Goal: Information Seeking & Learning: Compare options

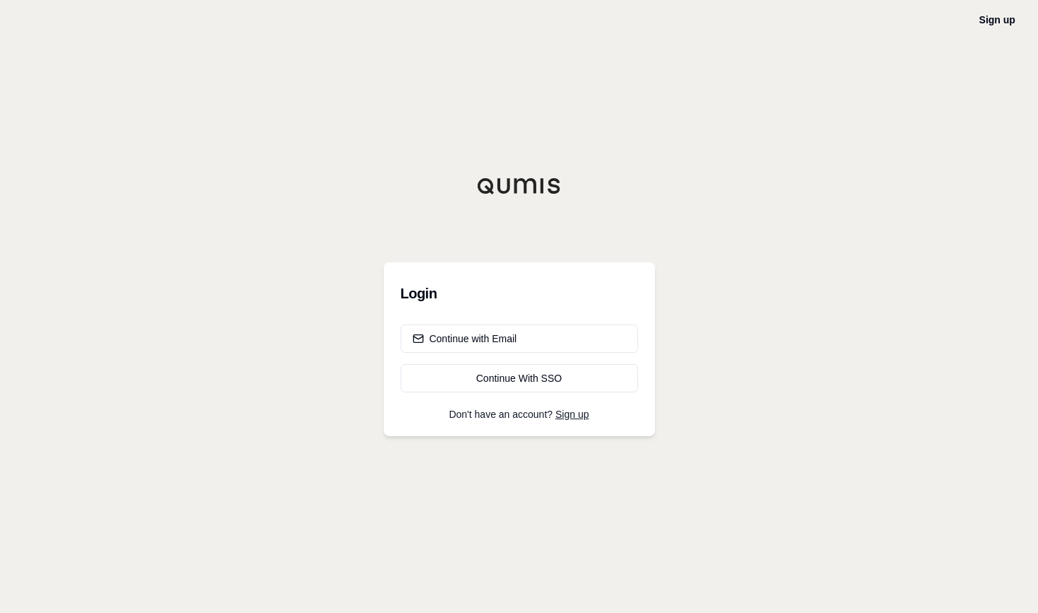
click at [52, 256] on div "Sign up Login Continue with Email Continue With SSO Don't have an account? Sign…" at bounding box center [519, 306] width 1038 height 613
click at [536, 325] on button "Continue with Email" at bounding box center [519, 338] width 237 height 28
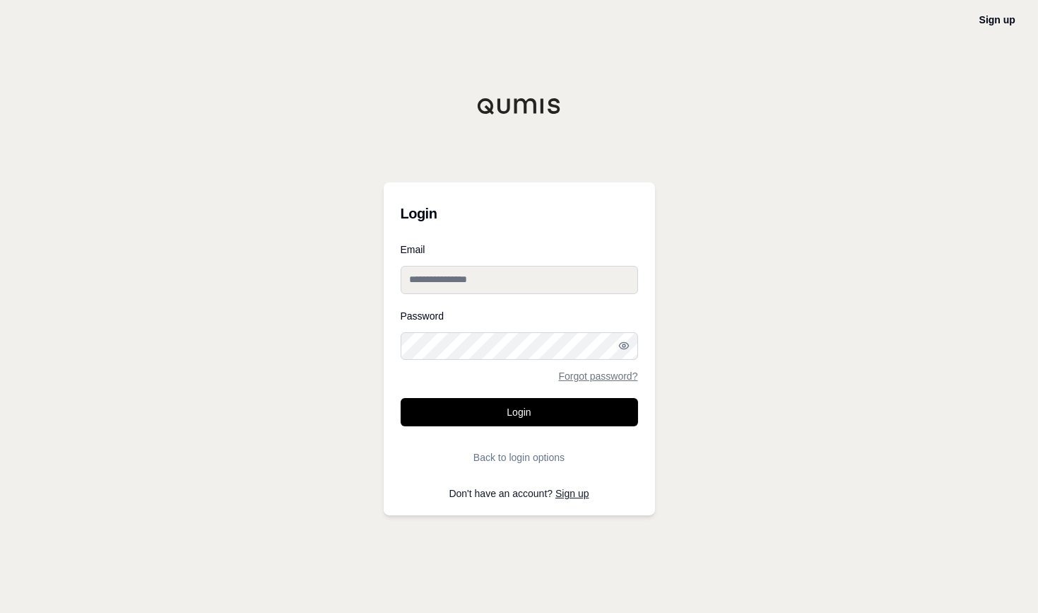
click at [533, 281] on input "Email" at bounding box center [519, 280] width 237 height 28
type input "**********"
click at [401, 398] on button "Login" at bounding box center [519, 412] width 237 height 28
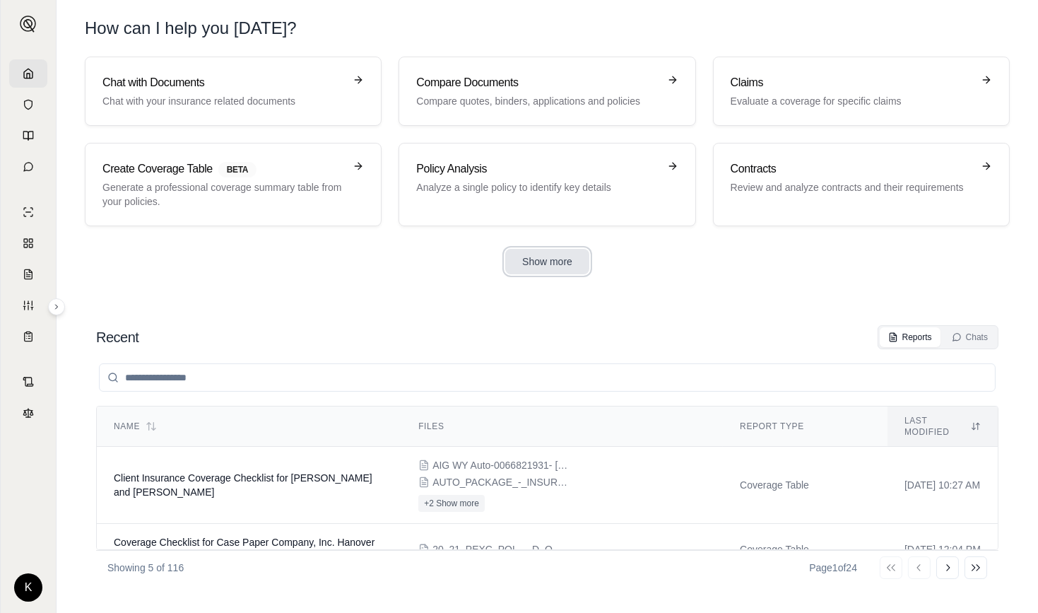
click at [558, 261] on button "Show more" at bounding box center [547, 261] width 84 height 25
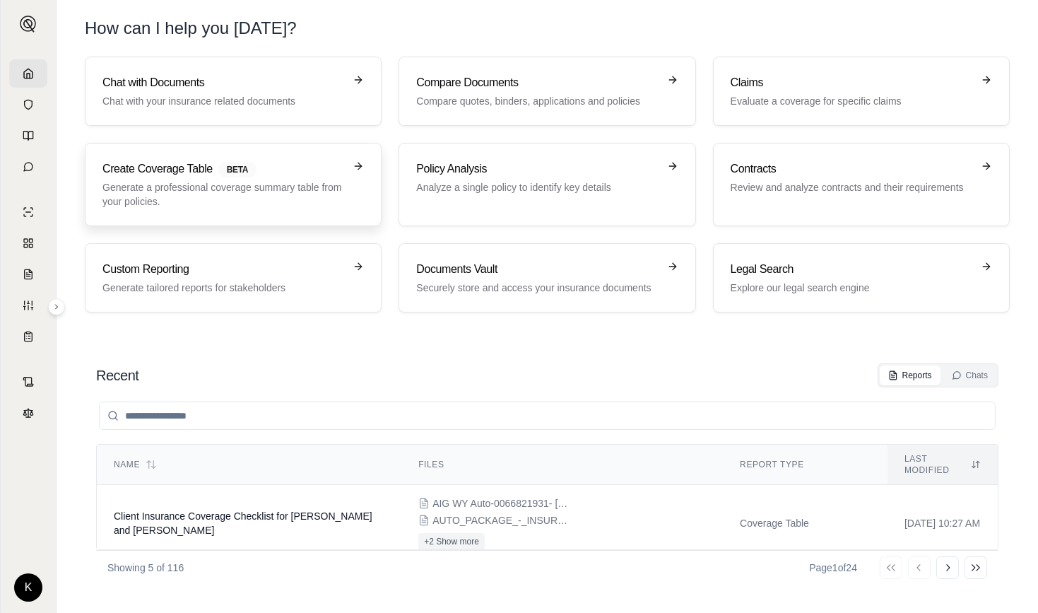
click at [228, 187] on p "Generate a professional coverage summary table from your policies." at bounding box center [223, 194] width 242 height 28
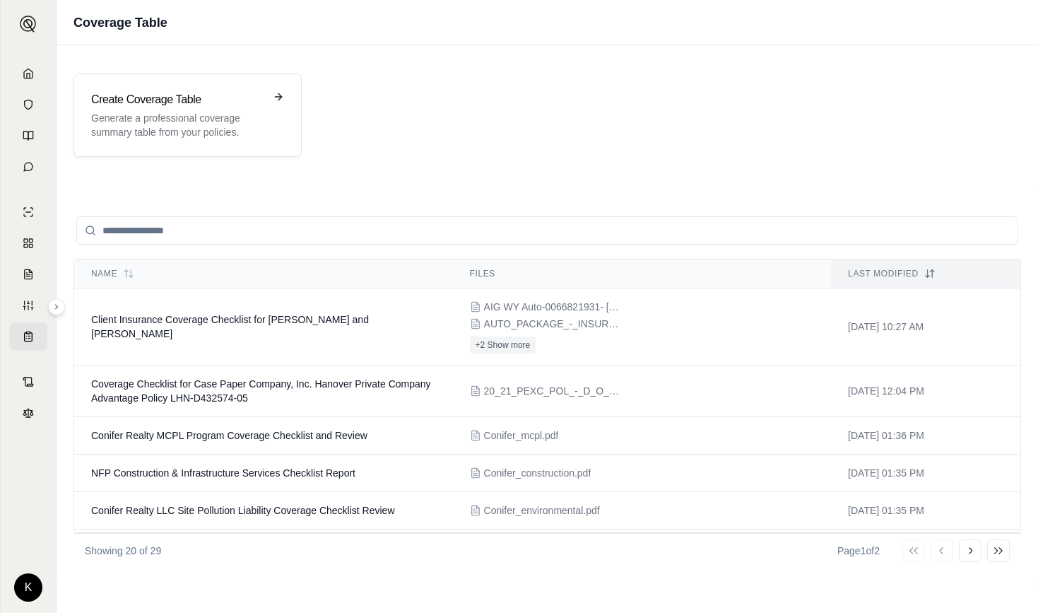
click at [664, 155] on div "Create Coverage Table Generate a professional coverage summary table from your …" at bounding box center [548, 115] width 948 height 83
click at [624, 580] on div "Name Files Last modified Client Insurance Coverage Checklist for [PERSON_NAME] …" at bounding box center [548, 384] width 982 height 399
click at [17, 77] on link at bounding box center [28, 73] width 38 height 28
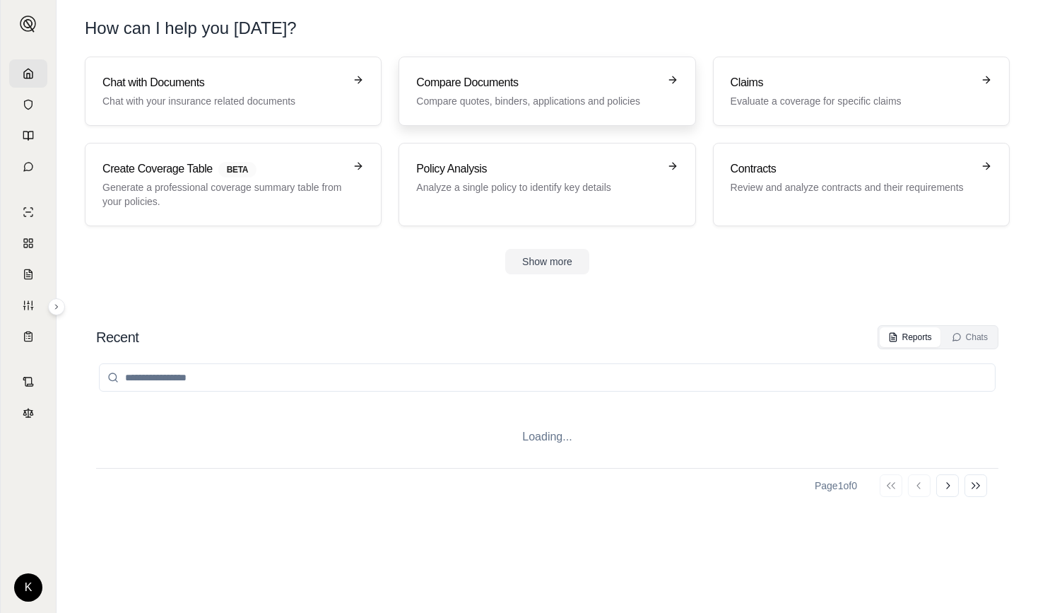
click at [464, 80] on h3 "Compare Documents" at bounding box center [537, 82] width 242 height 17
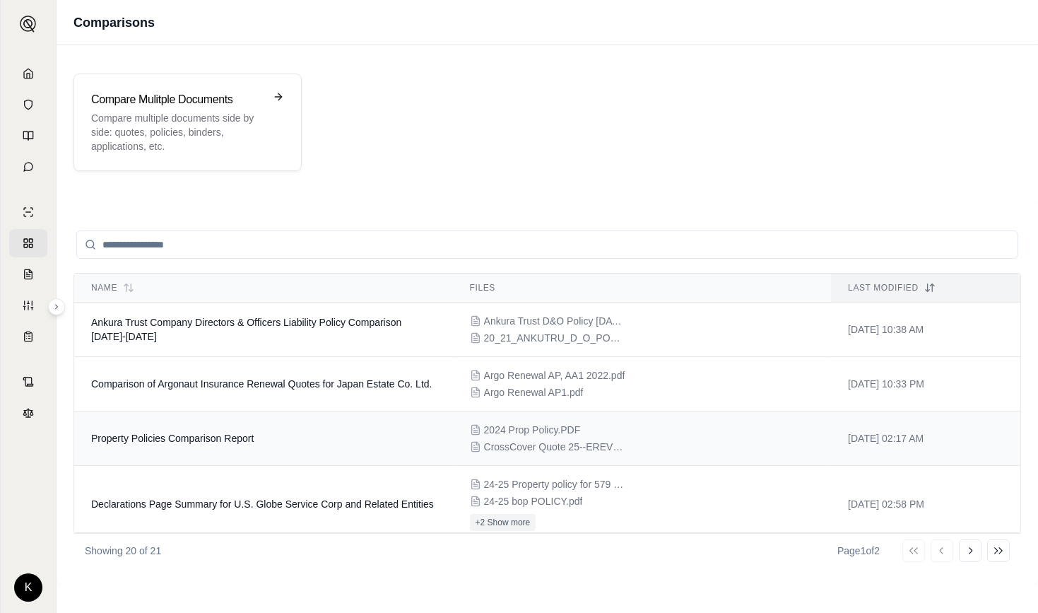
click at [225, 445] on td "Property Policies Comparison Report" at bounding box center [263, 438] width 379 height 54
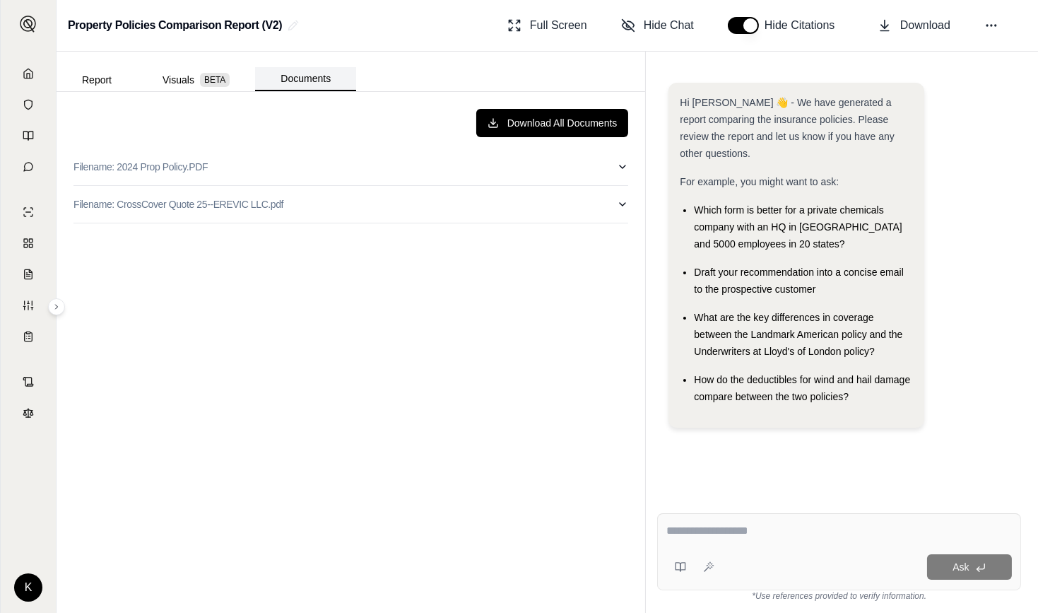
click at [313, 81] on button "Documents" at bounding box center [305, 79] width 101 height 24
click at [86, 78] on button "Report" at bounding box center [97, 80] width 81 height 23
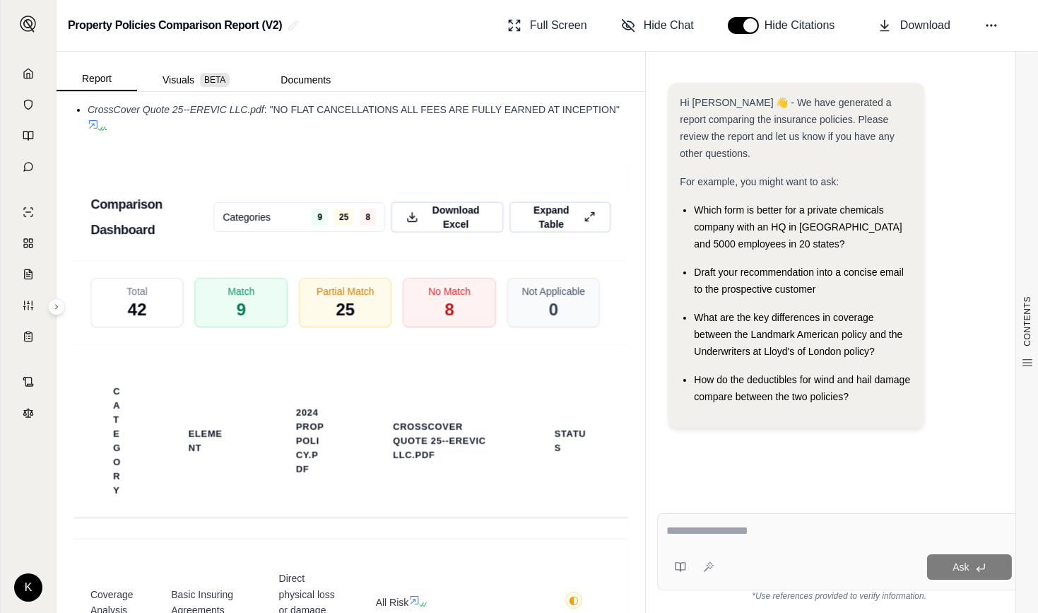
scroll to position [2689, 0]
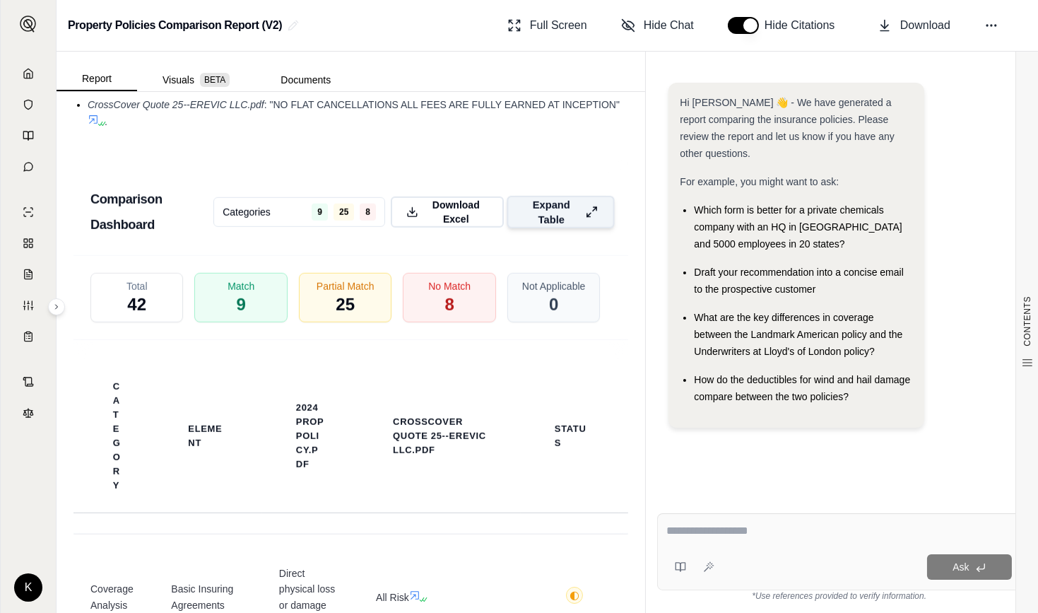
click at [540, 227] on span "Expand Table" at bounding box center [551, 212] width 57 height 30
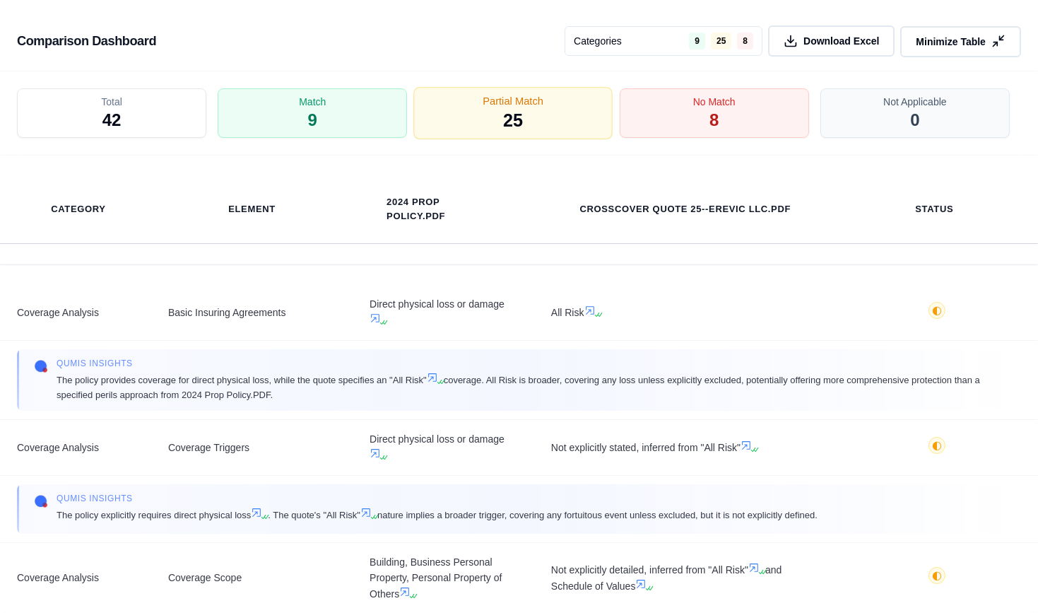
scroll to position [2250, 0]
click at [980, 39] on span "Minimize Table" at bounding box center [950, 41] width 73 height 15
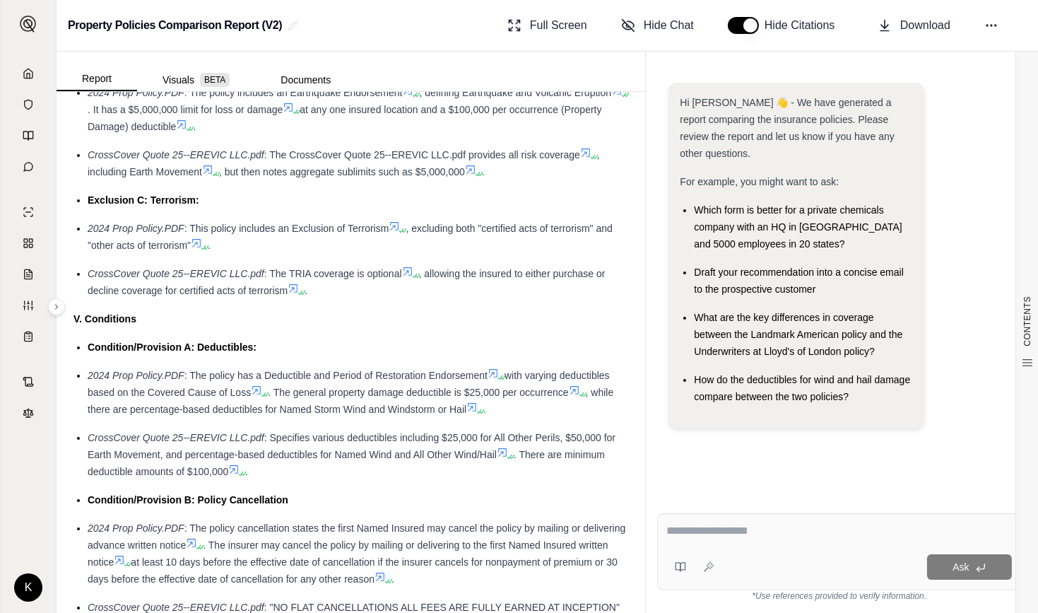
scroll to position [2186, 0]
drag, startPoint x: 421, startPoint y: 184, endPoint x: 467, endPoint y: 188, distance: 46.8
click at [465, 178] on span ", but then notes aggregate sublimits such as $5,000,000" at bounding box center [342, 172] width 246 height 11
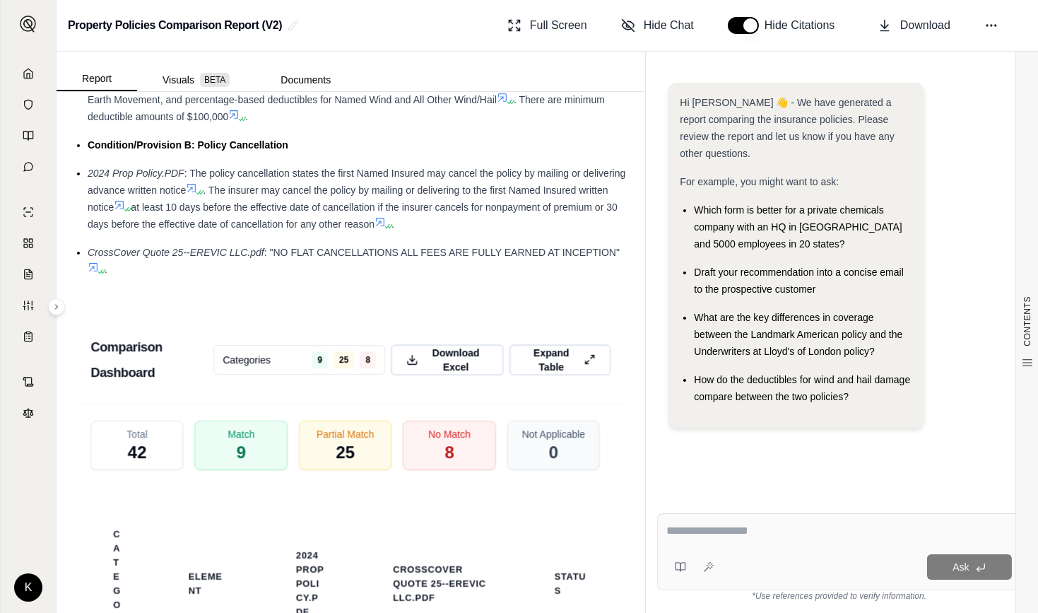
scroll to position [2542, 0]
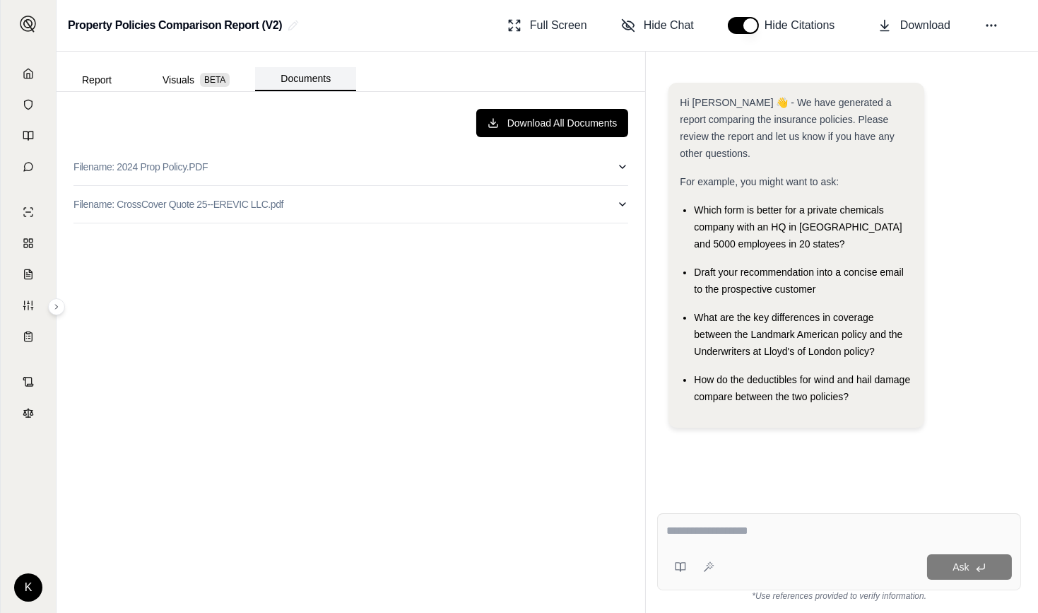
click at [302, 78] on button "Documents" at bounding box center [305, 79] width 101 height 24
click at [102, 83] on button "Report" at bounding box center [97, 80] width 81 height 23
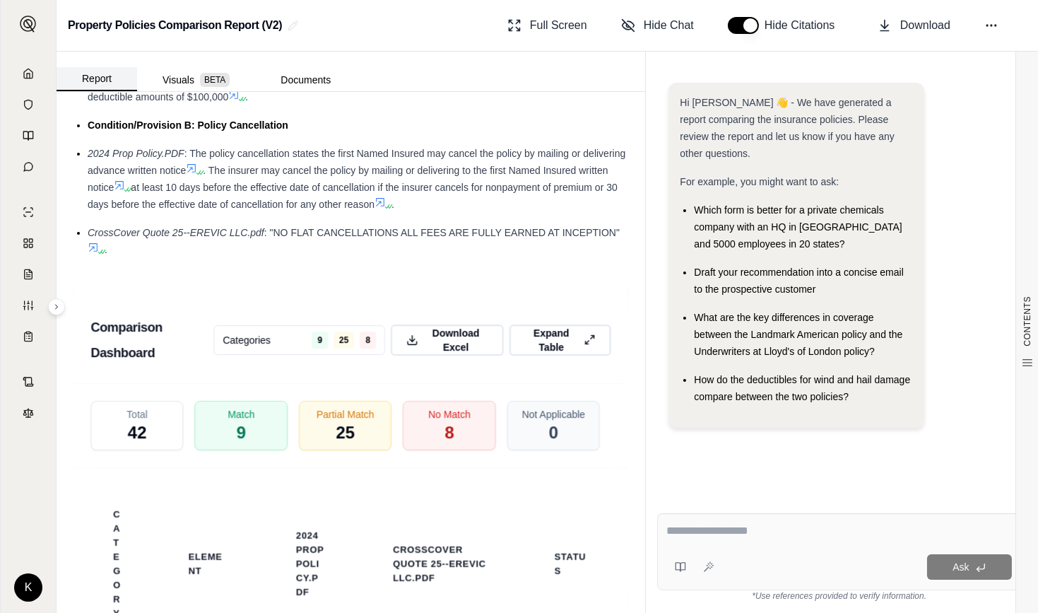
scroll to position [2563, 0]
click at [544, 349] on span "Expand Table" at bounding box center [551, 339] width 57 height 30
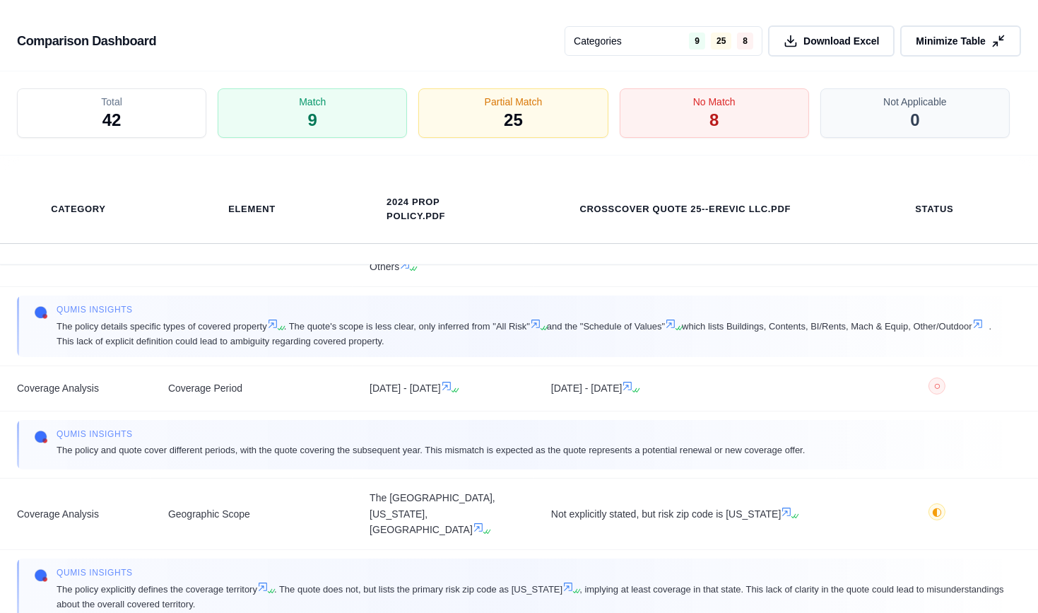
scroll to position [353, 0]
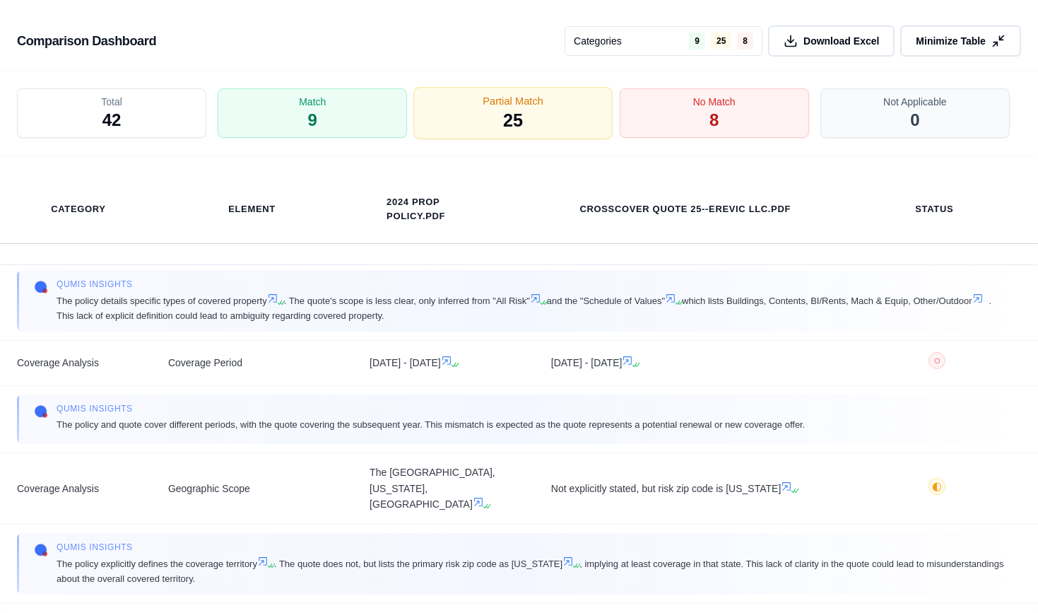
click at [556, 112] on div "Partial Match 25" at bounding box center [513, 114] width 199 height 52
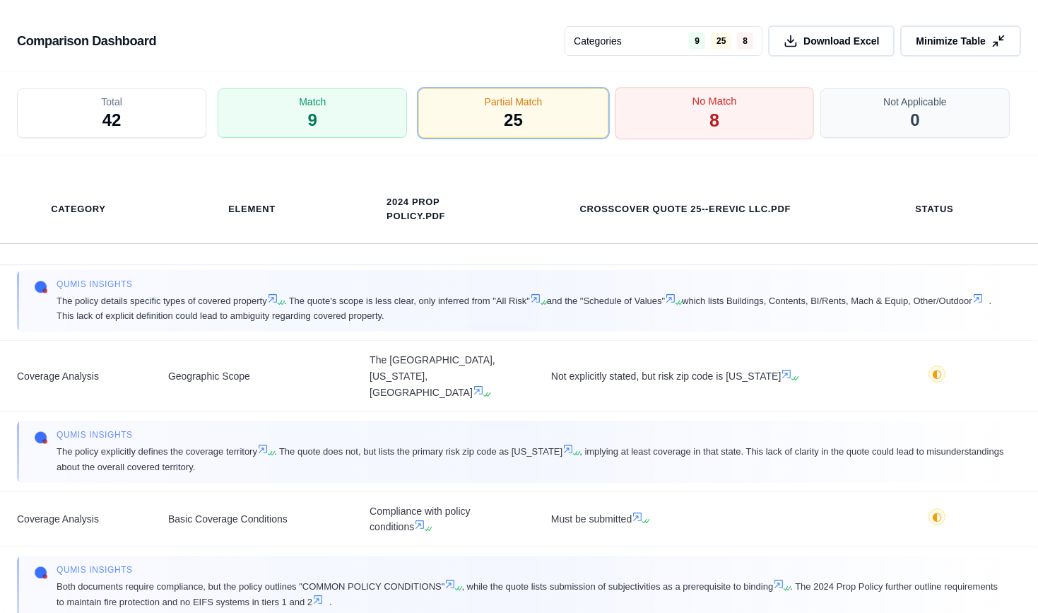
click at [655, 110] on div "No Match 8" at bounding box center [714, 114] width 199 height 52
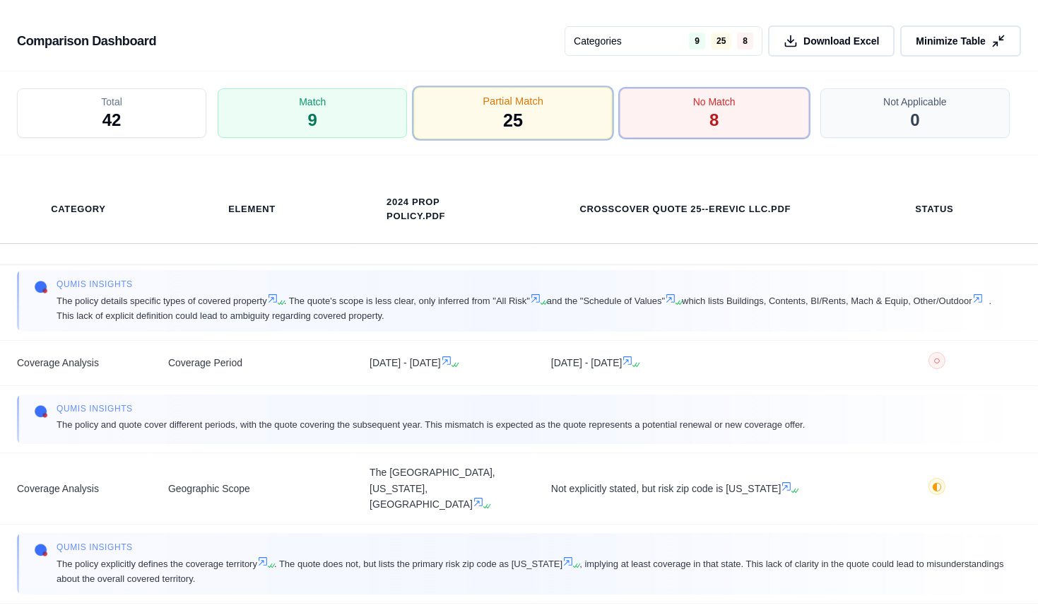
click at [522, 117] on span "25" at bounding box center [513, 121] width 20 height 24
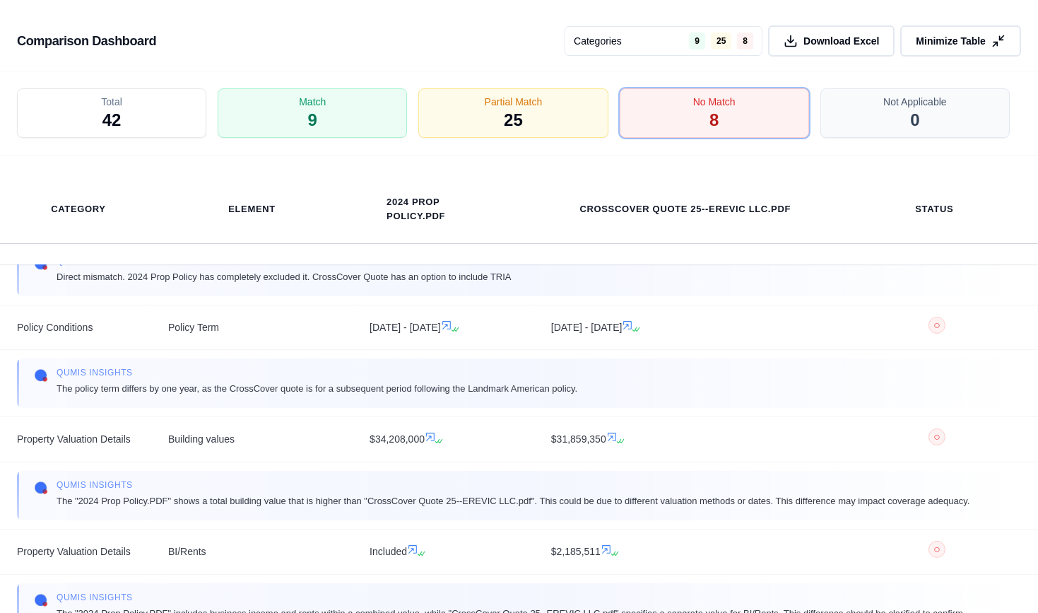
scroll to position [616, 0]
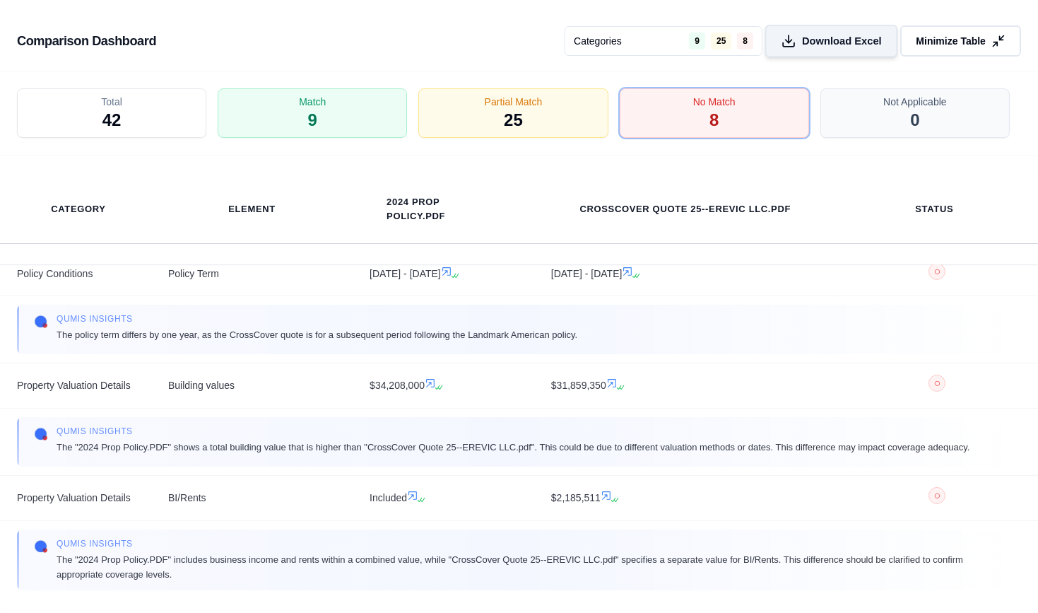
click at [863, 41] on span "Download Excel" at bounding box center [842, 41] width 80 height 15
click at [1001, 47] on icon at bounding box center [1000, 41] width 15 height 15
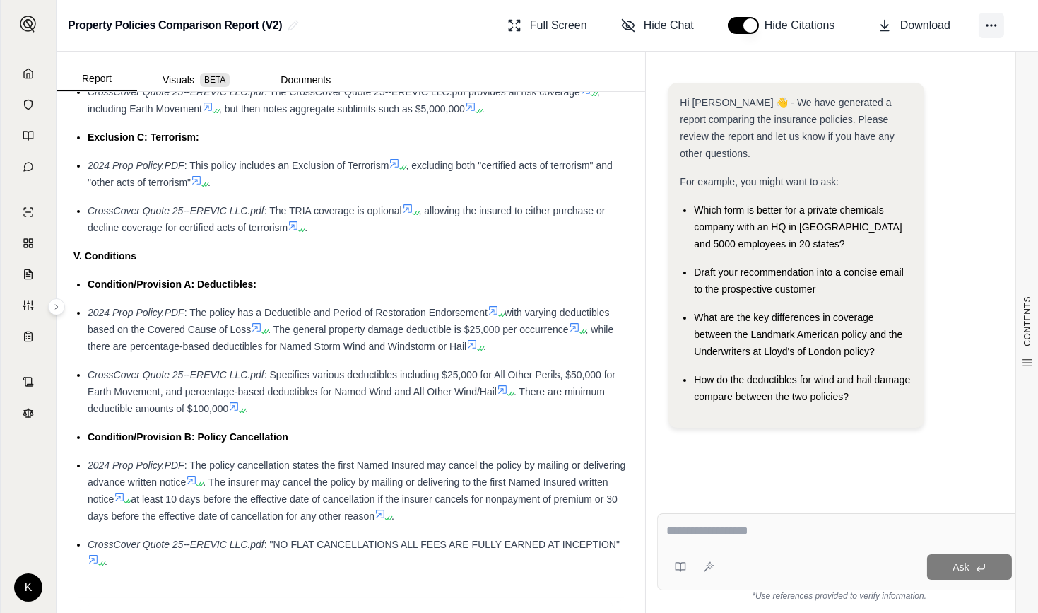
click at [996, 21] on icon at bounding box center [991, 25] width 14 height 14
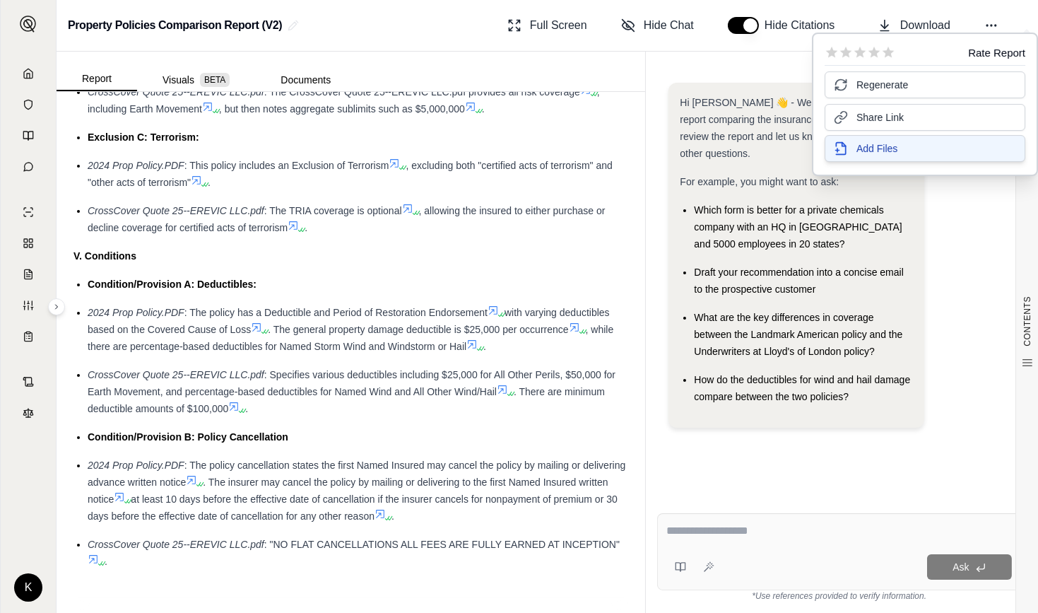
click at [864, 143] on span "Add Files" at bounding box center [877, 148] width 41 height 14
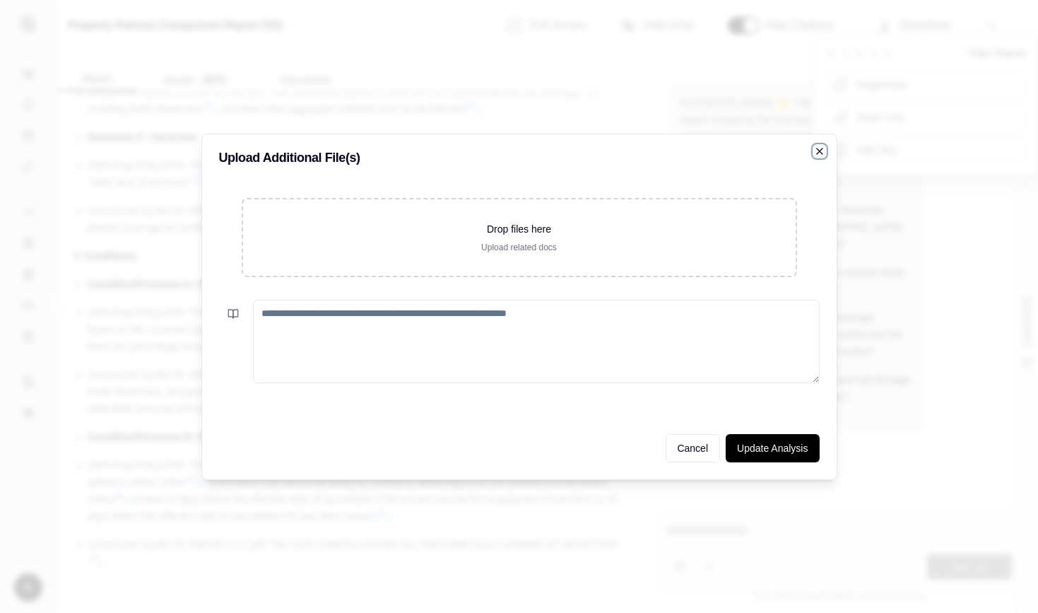
click at [818, 153] on icon "button" at bounding box center [819, 151] width 11 height 11
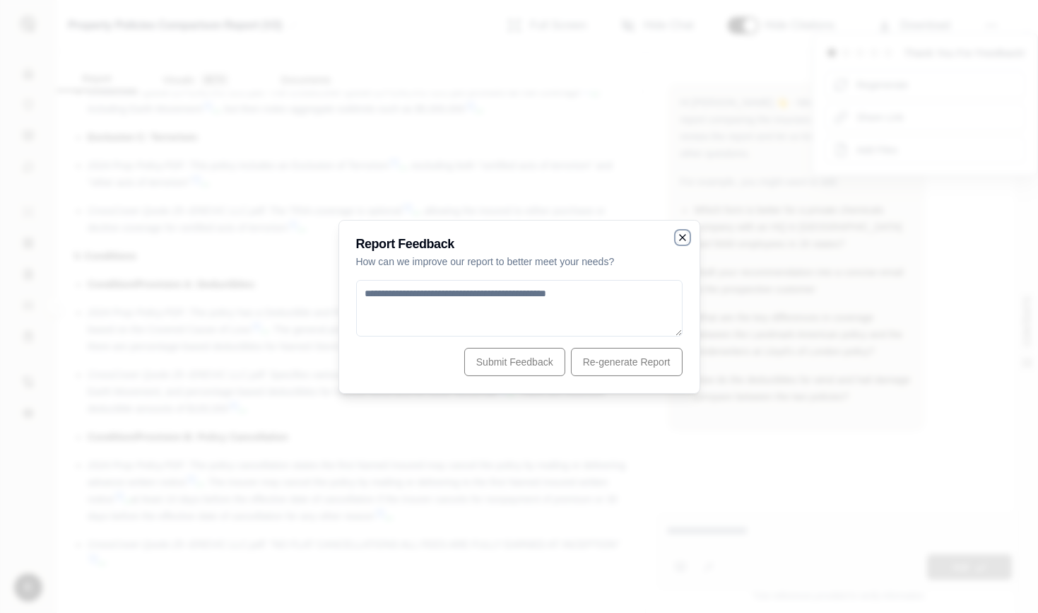
click at [677, 235] on icon "button" at bounding box center [682, 237] width 11 height 11
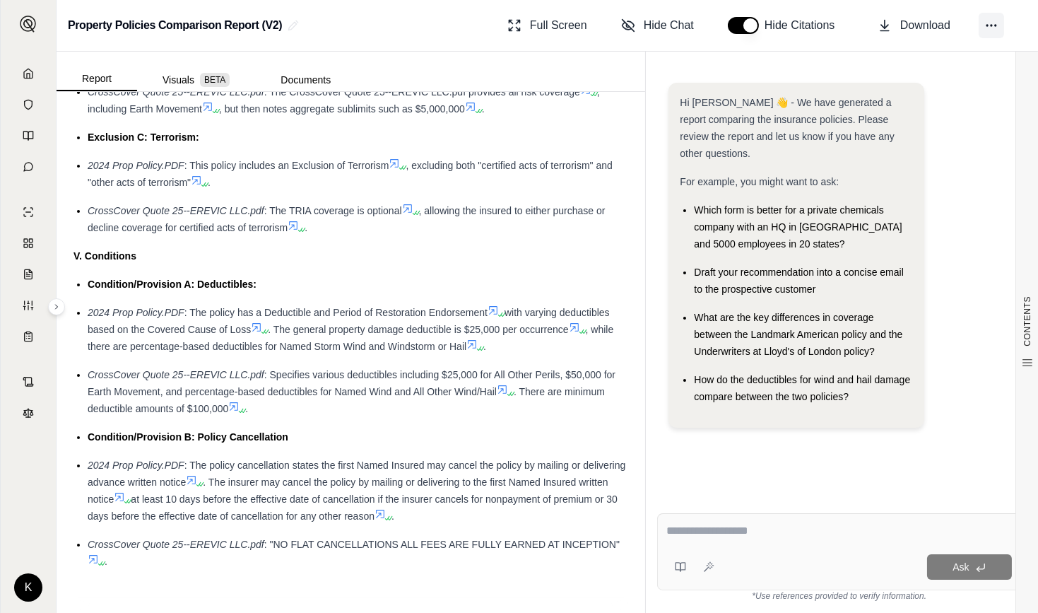
click at [989, 23] on icon at bounding box center [991, 25] width 14 height 14
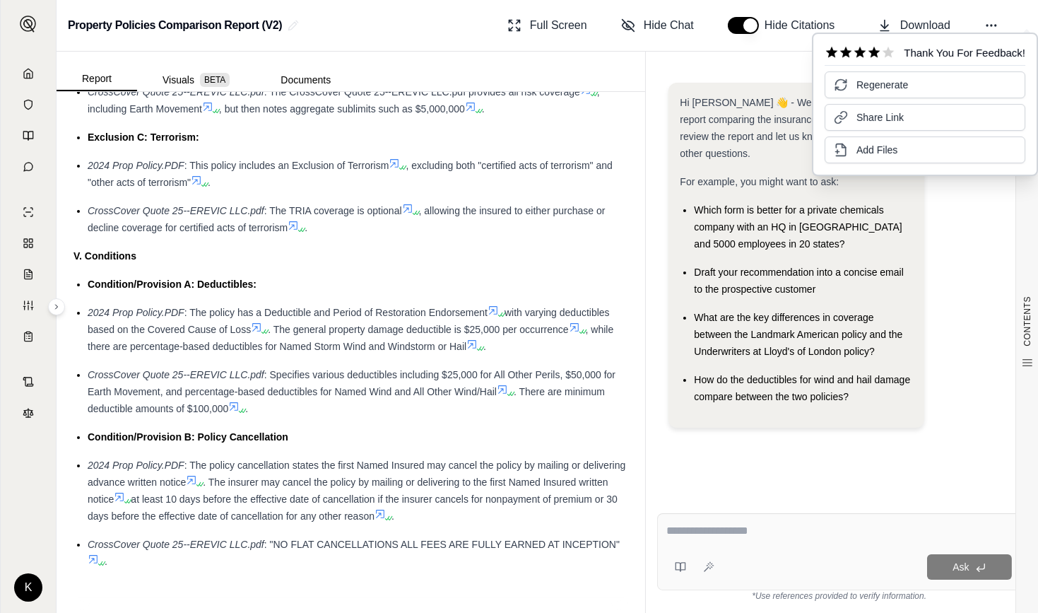
click at [763, 68] on div "Hi [PERSON_NAME] 👋 - We have generated a report comparing the insurance policie…" at bounding box center [839, 281] width 387 height 442
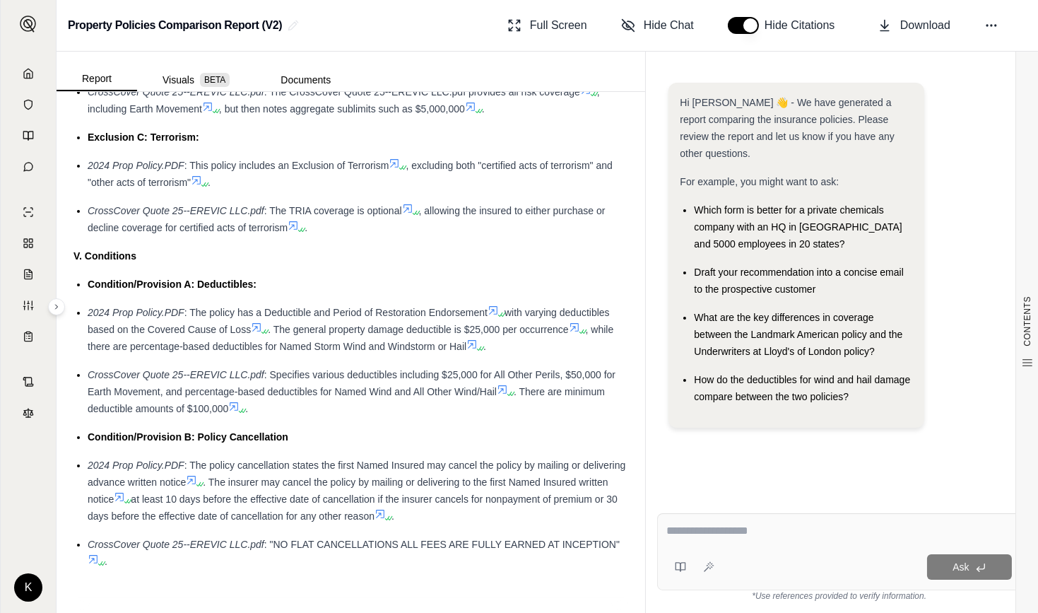
click at [776, 536] on textarea at bounding box center [839, 530] width 346 height 17
type textarea "*"
type textarea "**********"
click at [708, 569] on icon at bounding box center [708, 566] width 11 height 11
type textarea "**********"
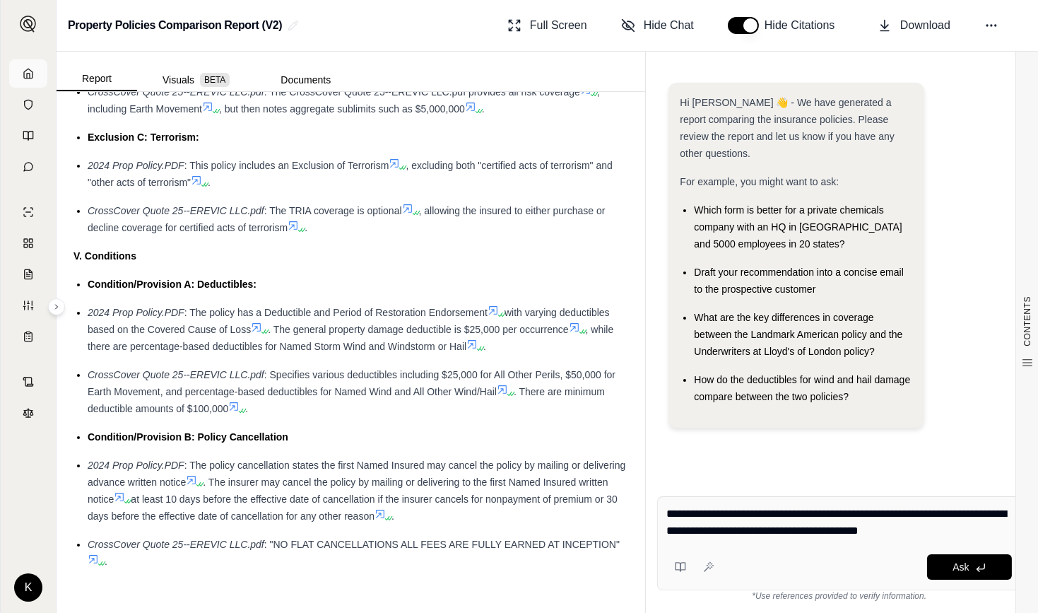
click at [29, 68] on icon at bounding box center [28, 73] width 11 height 11
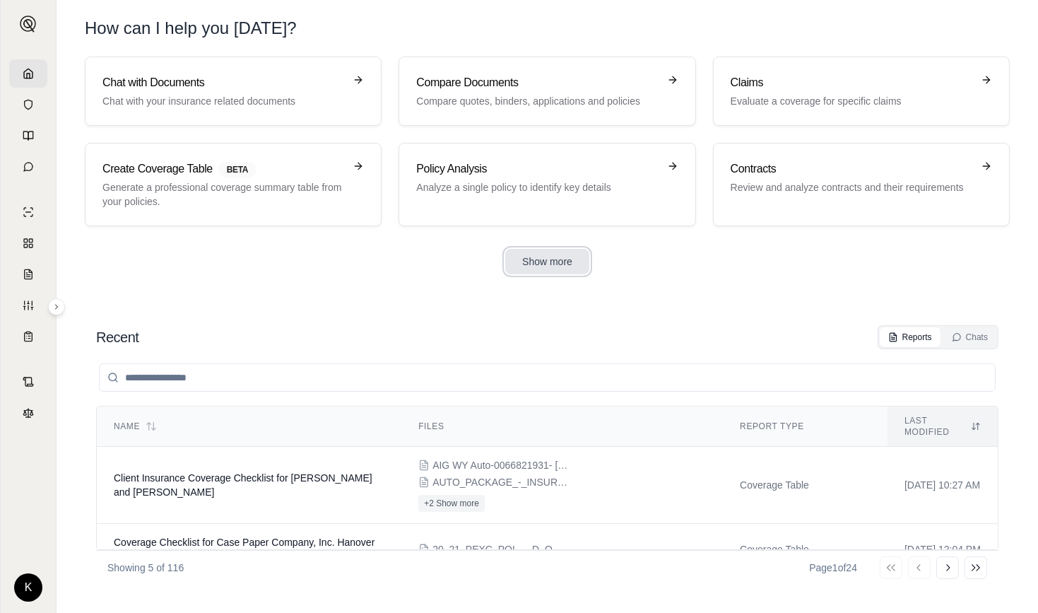
click at [551, 261] on button "Show more" at bounding box center [547, 261] width 84 height 25
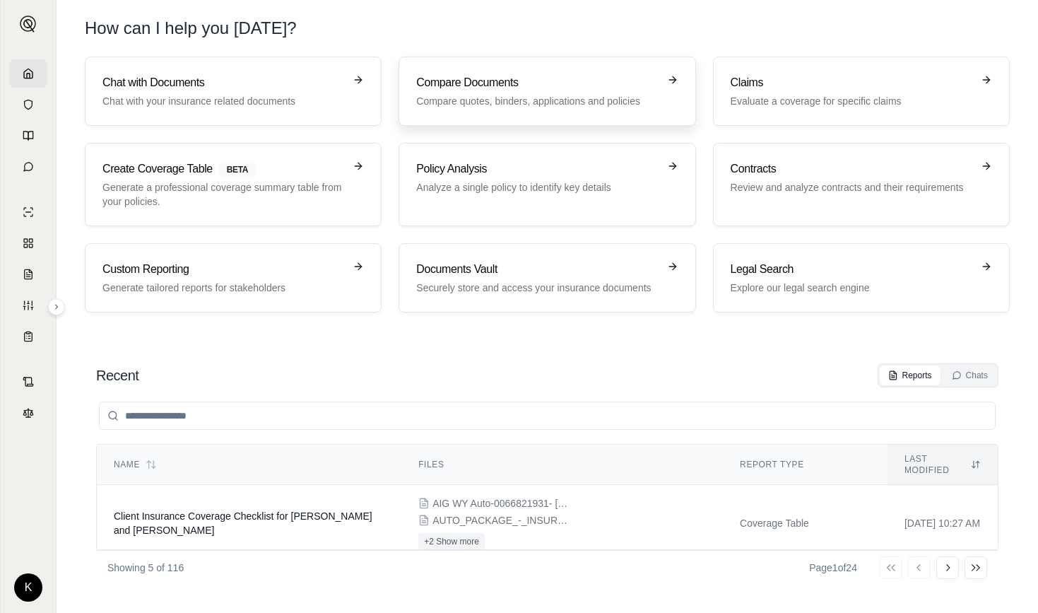
click at [467, 103] on p "Compare quotes, binders, applications and policies" at bounding box center [537, 101] width 242 height 14
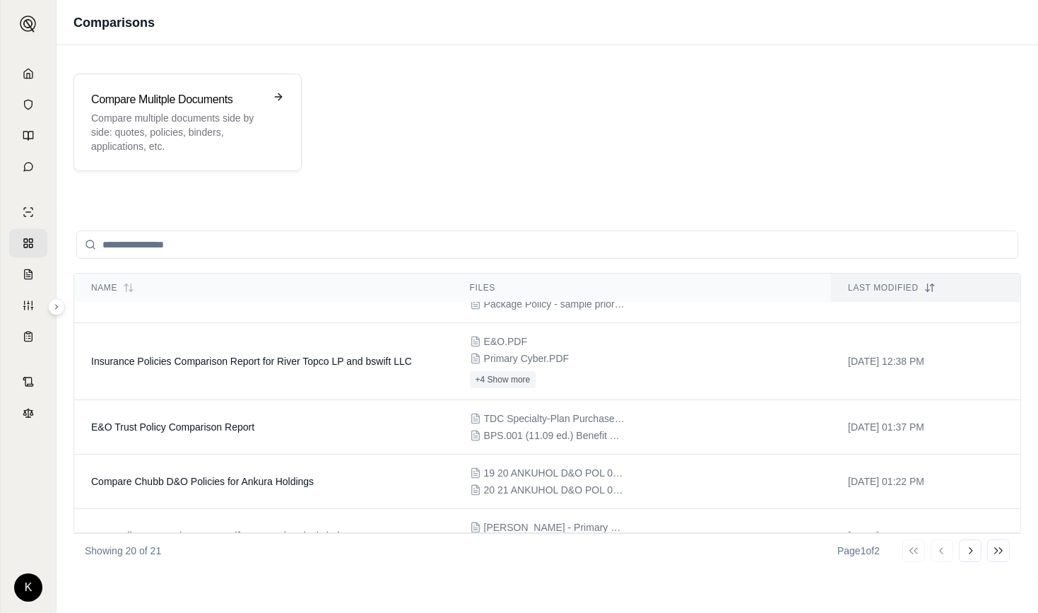
scroll to position [730, 0]
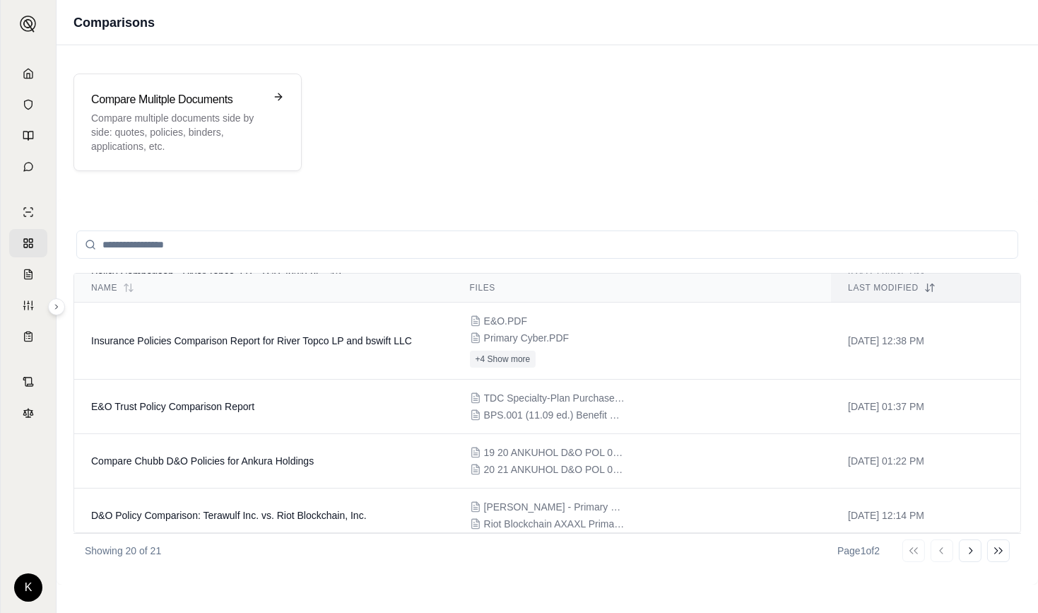
click at [277, 243] on input "search" at bounding box center [547, 244] width 942 height 28
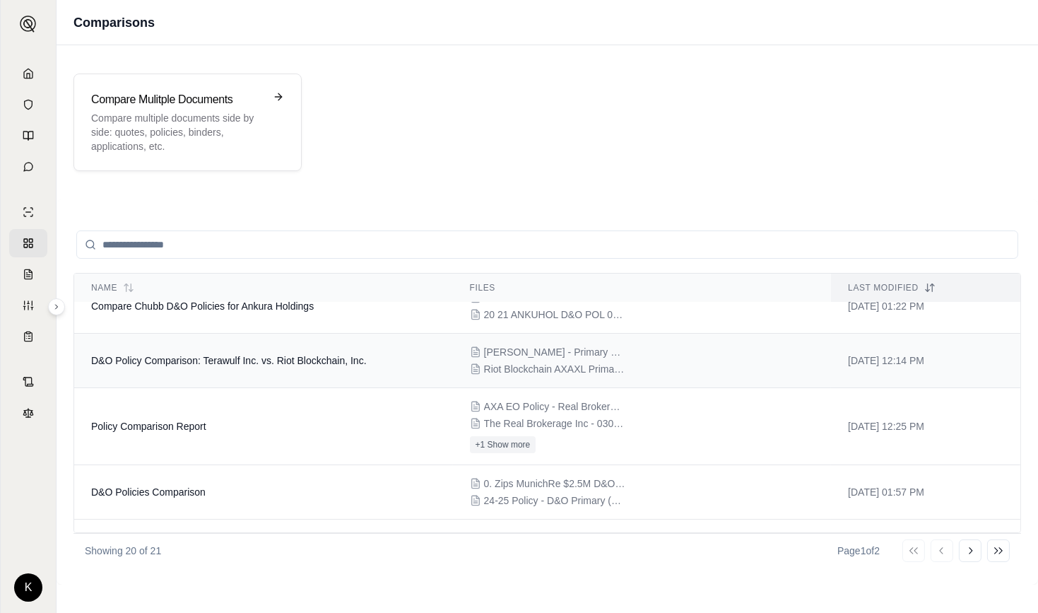
click at [290, 343] on td "D&O Policy Comparison: Terawulf Inc. vs. Riot Blockchain, Inc." at bounding box center [263, 361] width 379 height 54
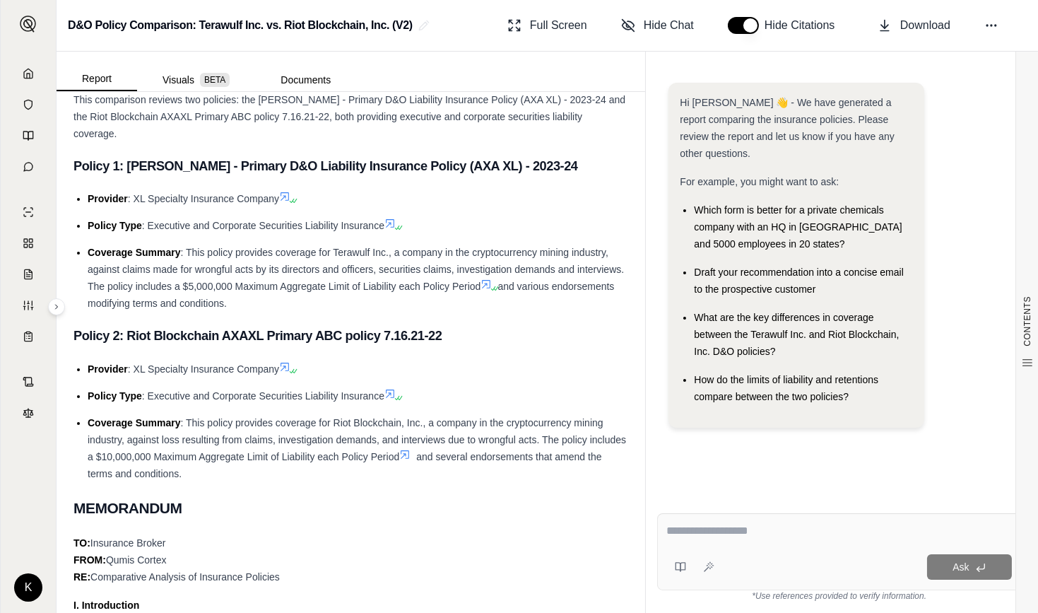
scroll to position [366, 0]
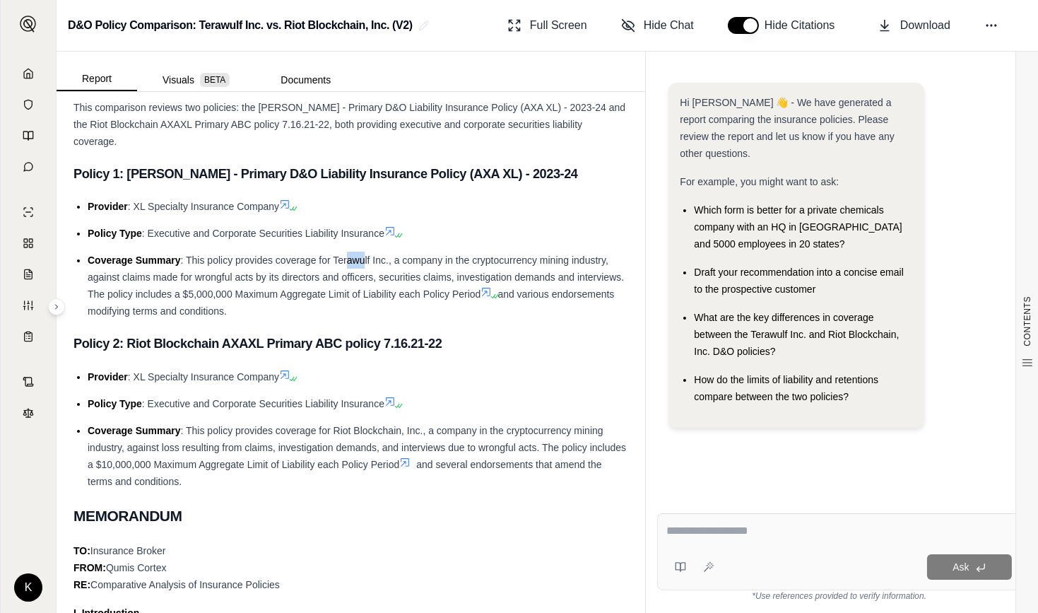
drag, startPoint x: 350, startPoint y: 236, endPoint x: 365, endPoint y: 243, distance: 16.4
click at [365, 254] on span ": This policy provides coverage for Terawulf Inc., a company in the cryptocurre…" at bounding box center [356, 276] width 536 height 45
click at [568, 259] on span ": This policy provides coverage for Terawulf Inc., a company in the cryptocurre…" at bounding box center [356, 276] width 536 height 45
click at [27, 73] on icon at bounding box center [28, 73] width 11 height 11
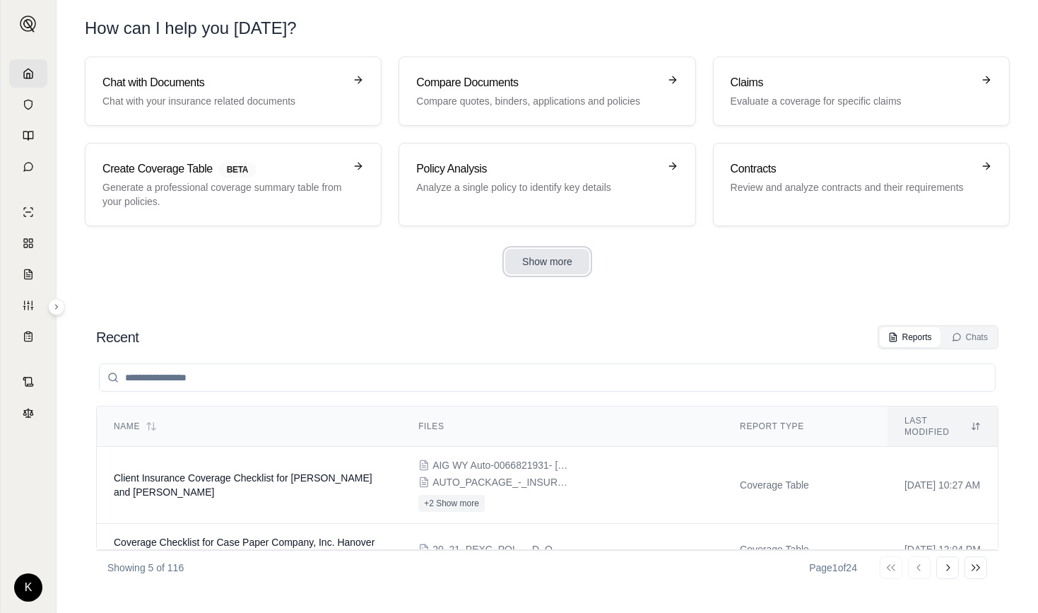
click at [553, 255] on button "Show more" at bounding box center [547, 261] width 84 height 25
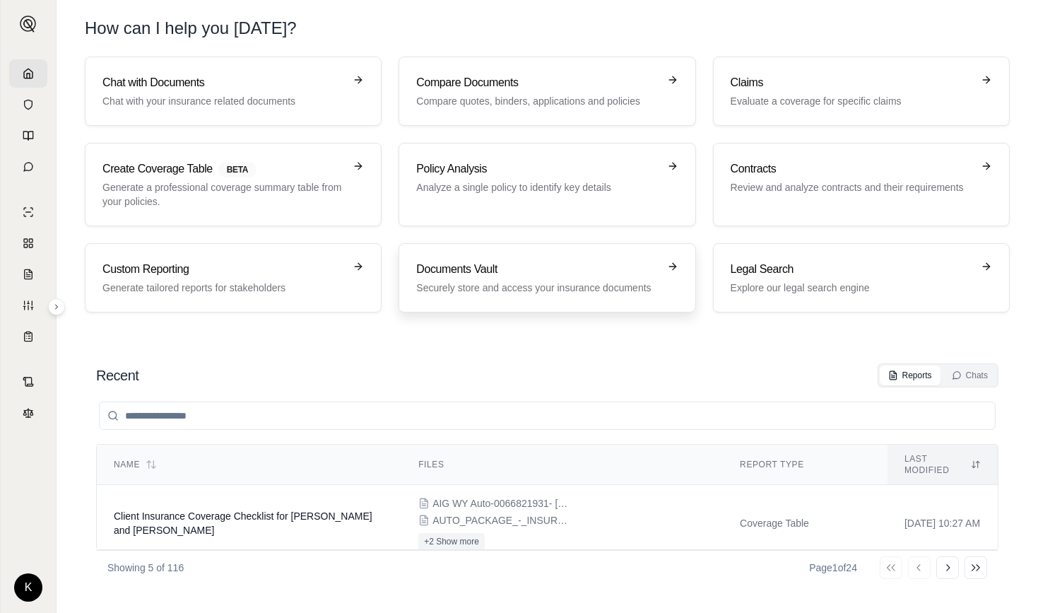
click at [490, 271] on h3 "Documents Vault" at bounding box center [537, 269] width 242 height 17
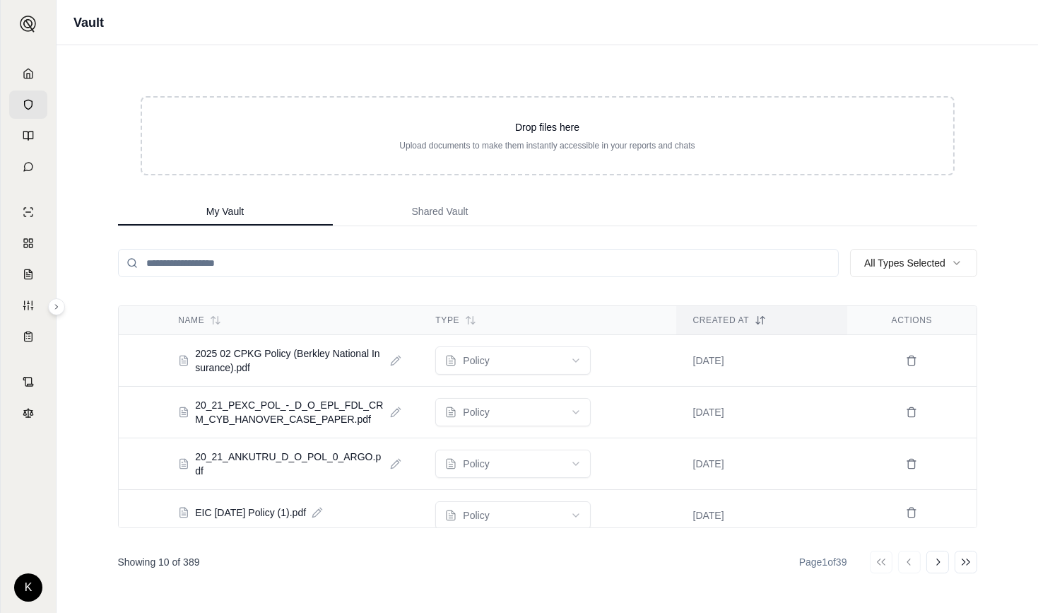
click at [278, 268] on input "search" at bounding box center [478, 263] width 721 height 28
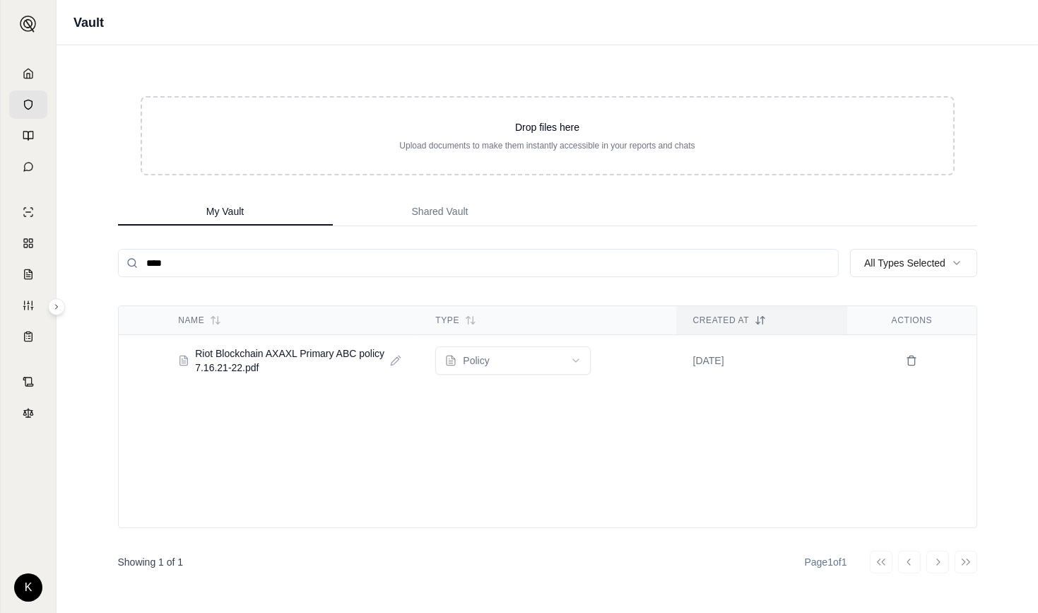
click at [152, 259] on input "****" at bounding box center [478, 263] width 721 height 28
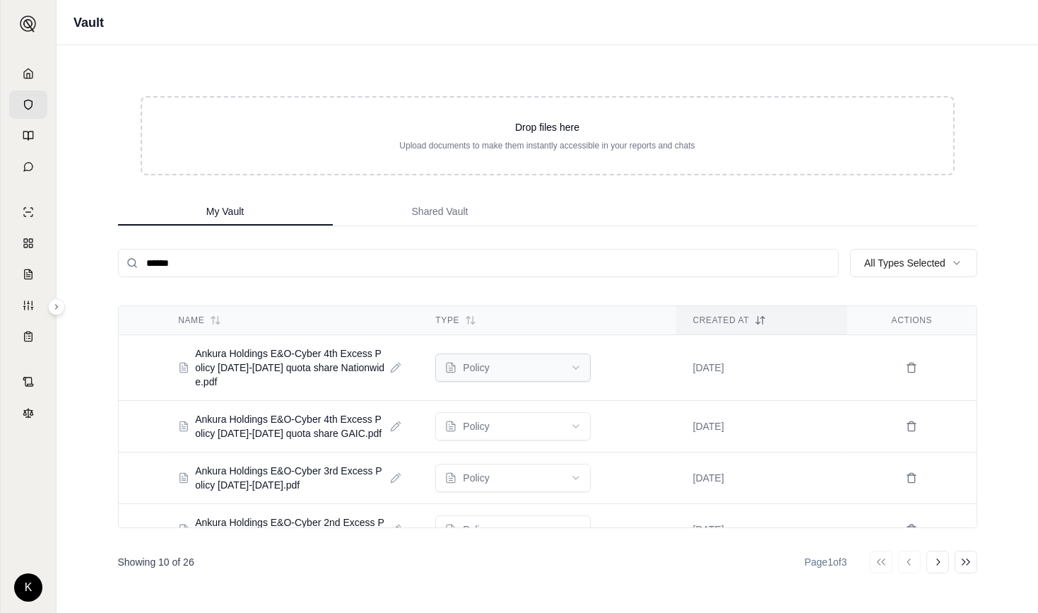
type input "******"
click at [535, 370] on html "K Vault Drop files here Upload documents to make them instantly accessible in y…" at bounding box center [519, 306] width 1038 height 613
click at [661, 199] on html "K Vault Drop files here Upload documents to make them instantly accessible in y…" at bounding box center [519, 306] width 1038 height 613
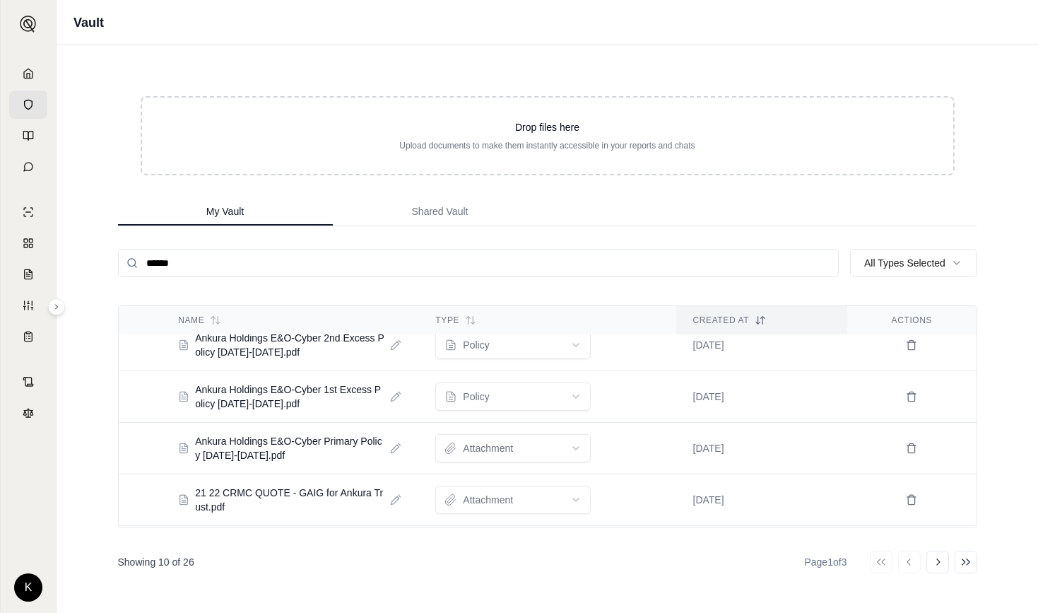
scroll to position [190, 0]
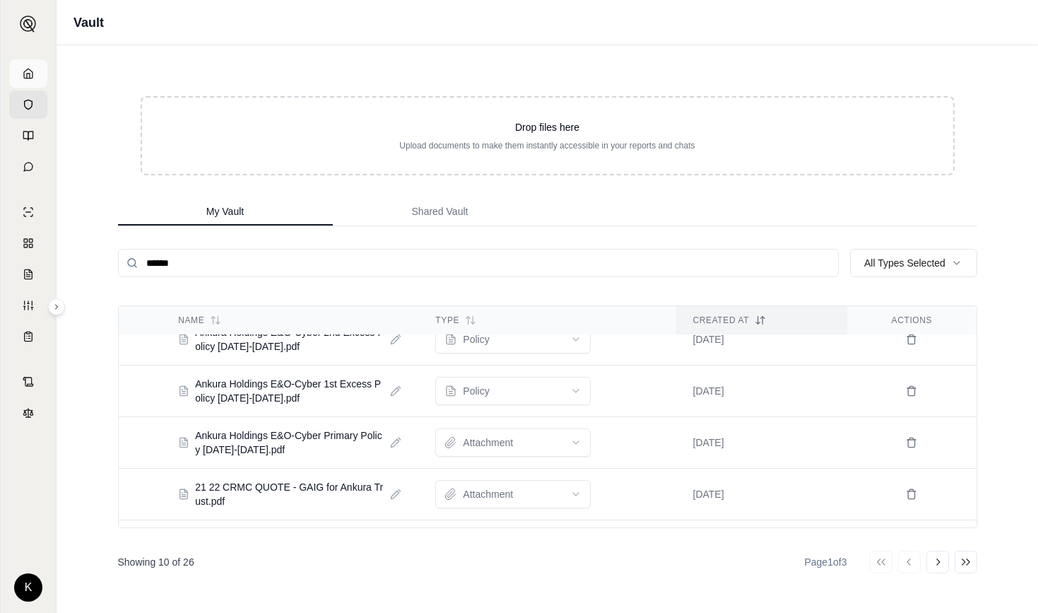
click at [25, 73] on icon at bounding box center [28, 73] width 11 height 11
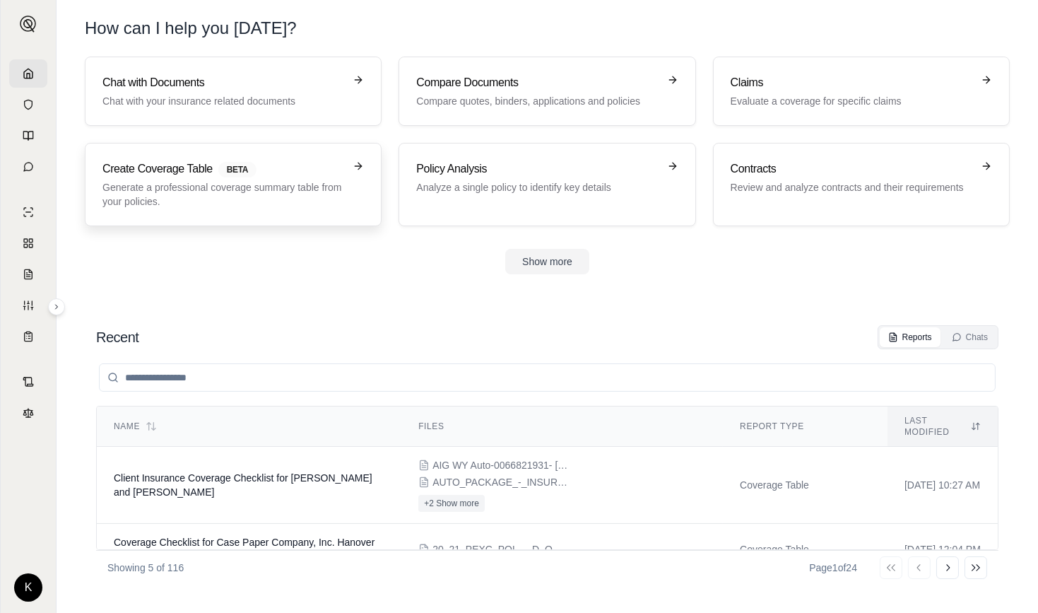
click at [163, 175] on h3 "Create Coverage Table BETA" at bounding box center [223, 168] width 242 height 17
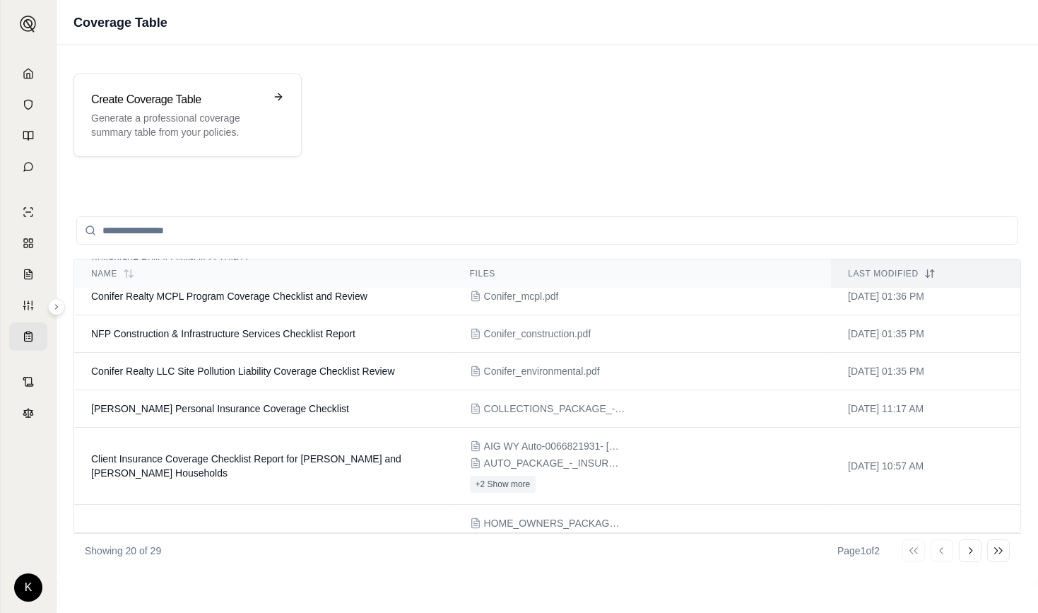
scroll to position [140, 0]
click at [327, 230] on input "search" at bounding box center [547, 230] width 942 height 28
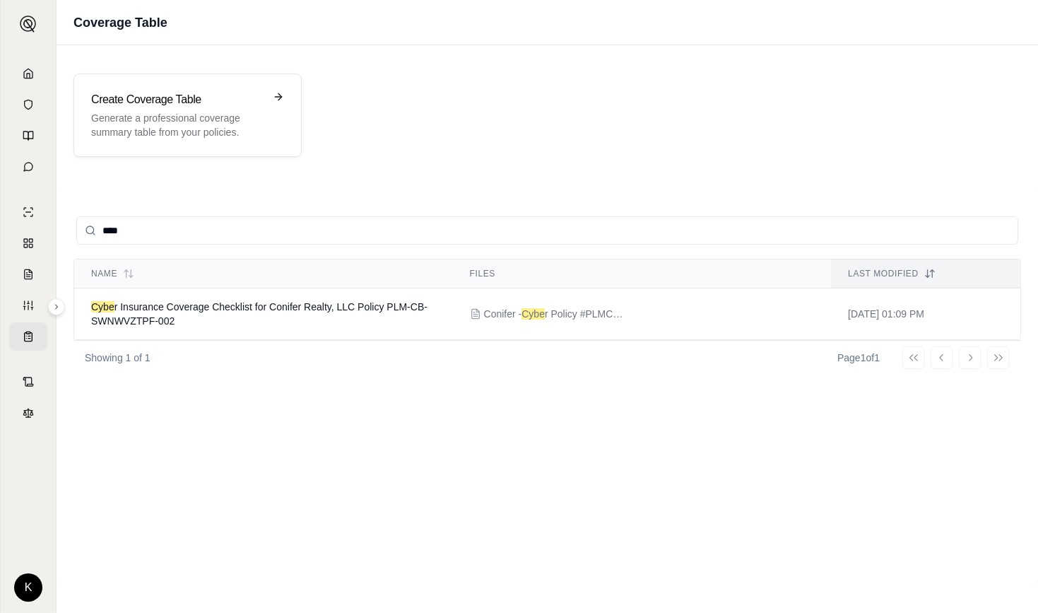
scroll to position [0, 0]
type input "*****"
click at [209, 312] on td "Cyber Insurance Coverage Checklist for Conifer Realty, LLC Policy PLM-CB-SWNWVZ…" at bounding box center [263, 314] width 379 height 52
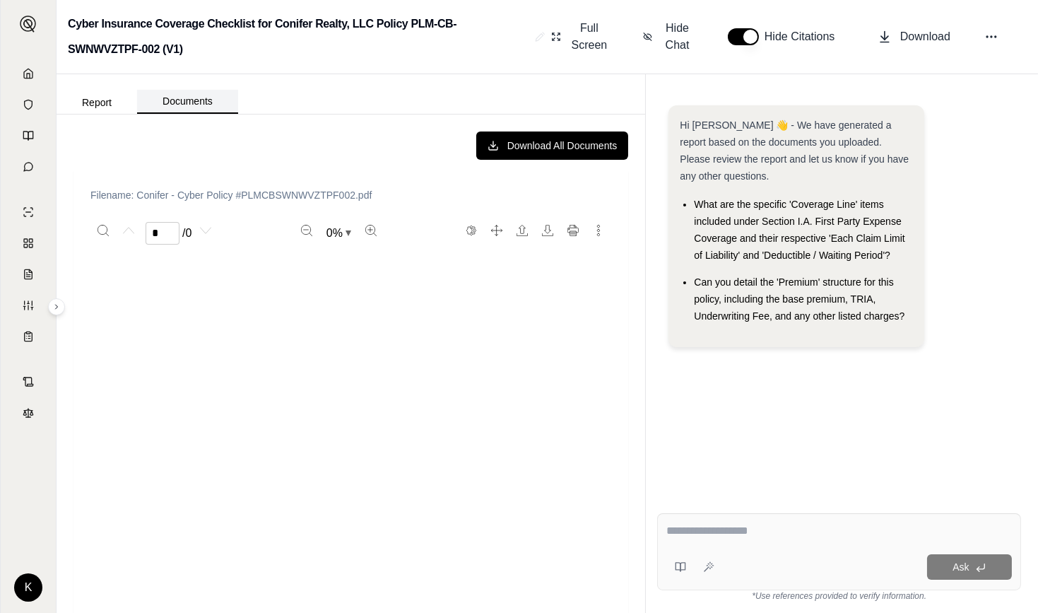
click at [180, 101] on button "Documents" at bounding box center [187, 102] width 101 height 24
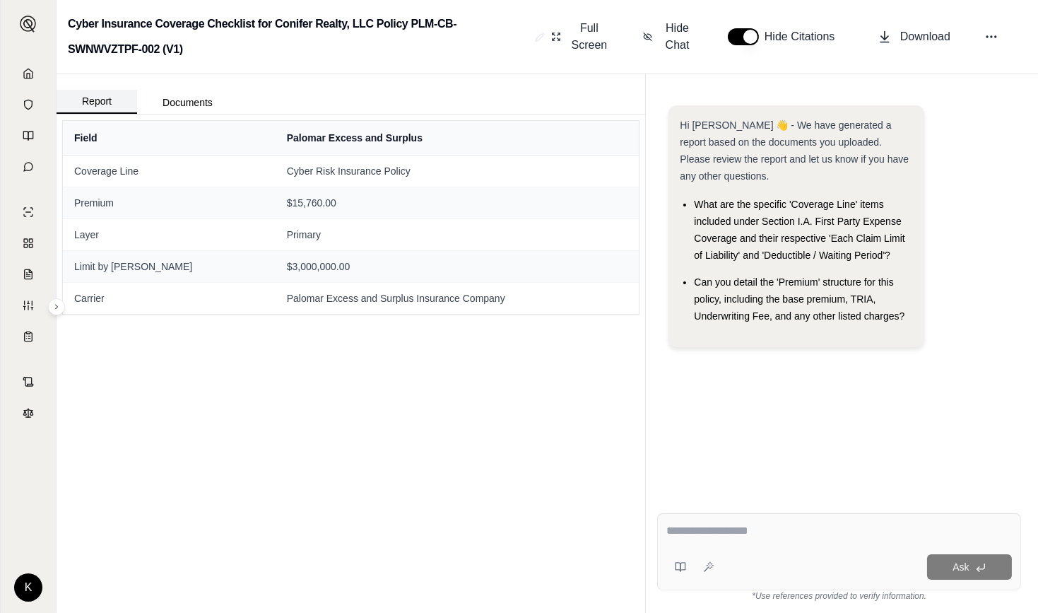
click at [88, 101] on button "Report" at bounding box center [97, 102] width 81 height 24
click at [29, 69] on icon at bounding box center [28, 73] width 8 height 9
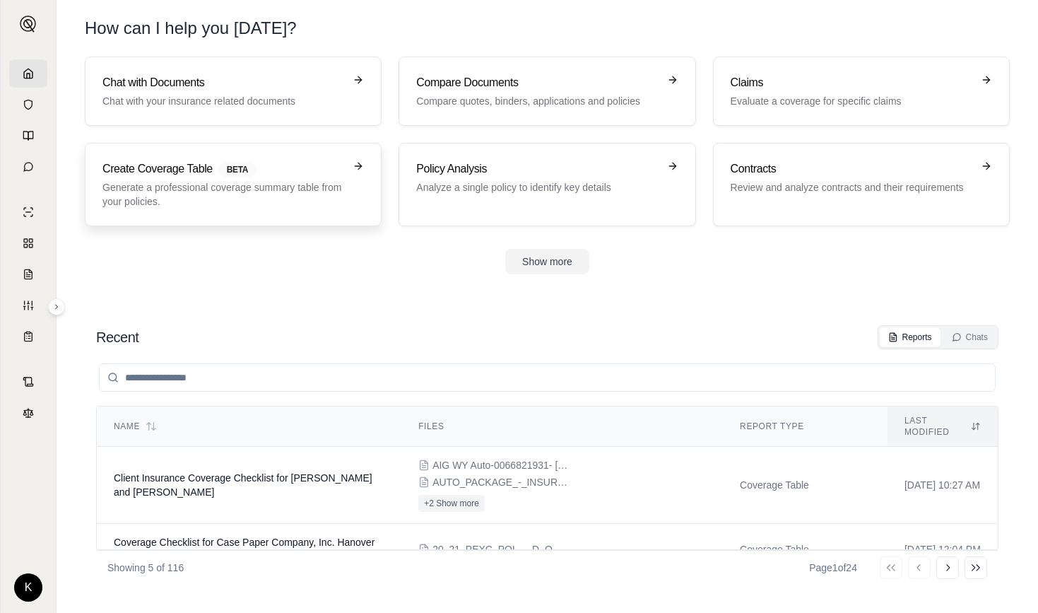
click at [154, 169] on h3 "Create Coverage Table BETA" at bounding box center [223, 168] width 242 height 17
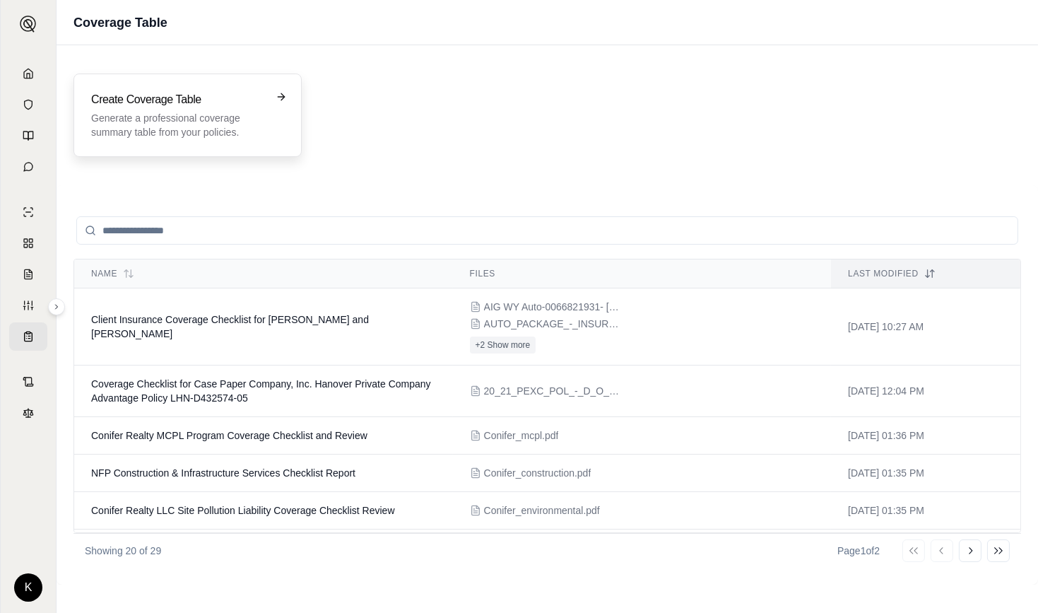
click at [216, 122] on p "Generate a professional coverage summary table from your policies." at bounding box center [177, 125] width 173 height 28
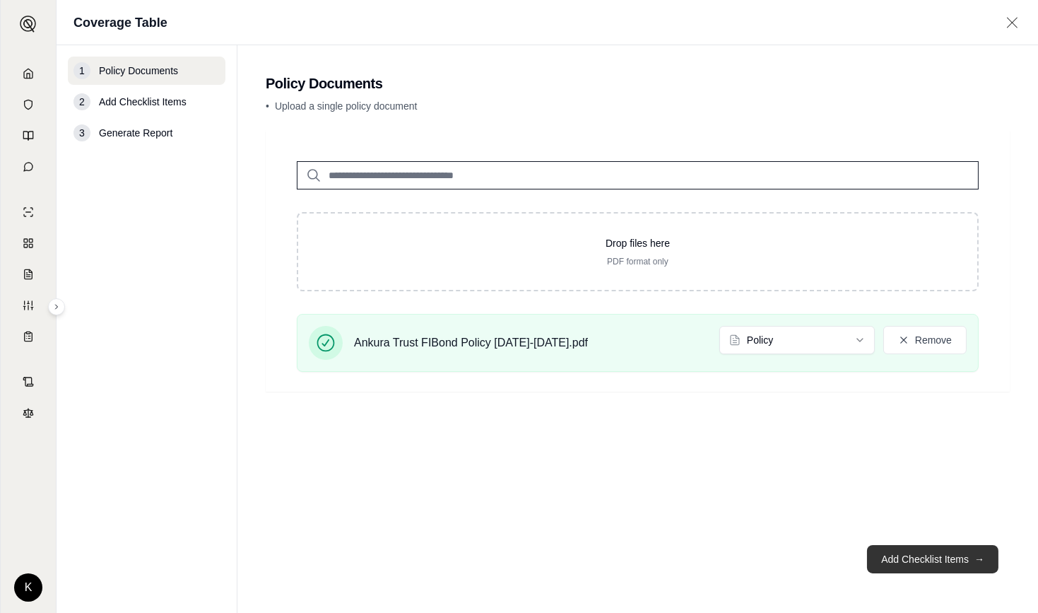
click at [920, 560] on button "Add Checklist Items →" at bounding box center [932, 559] width 131 height 28
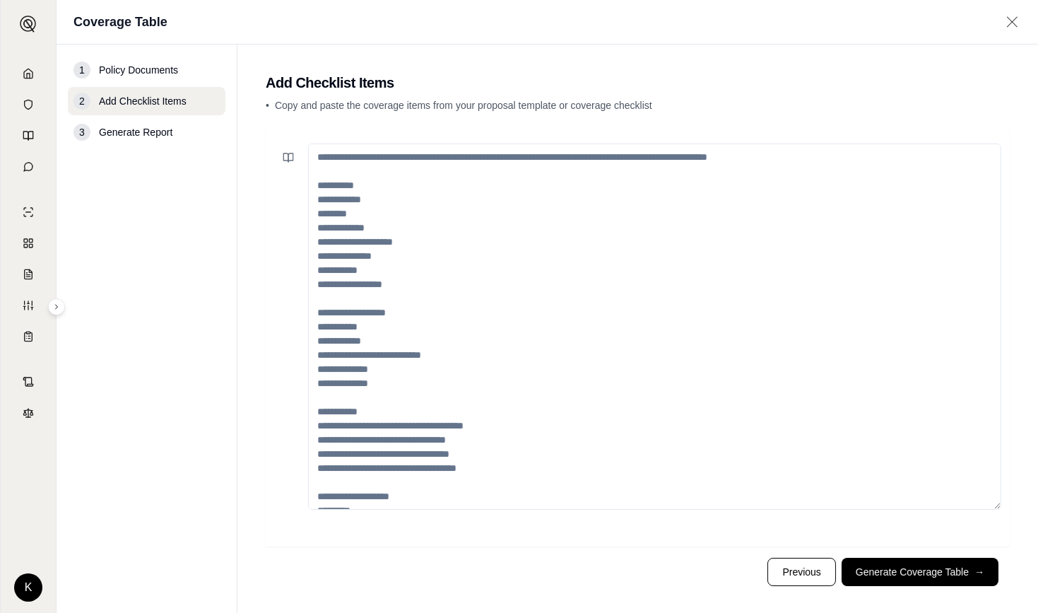
click at [347, 221] on textarea at bounding box center [654, 326] width 693 height 366
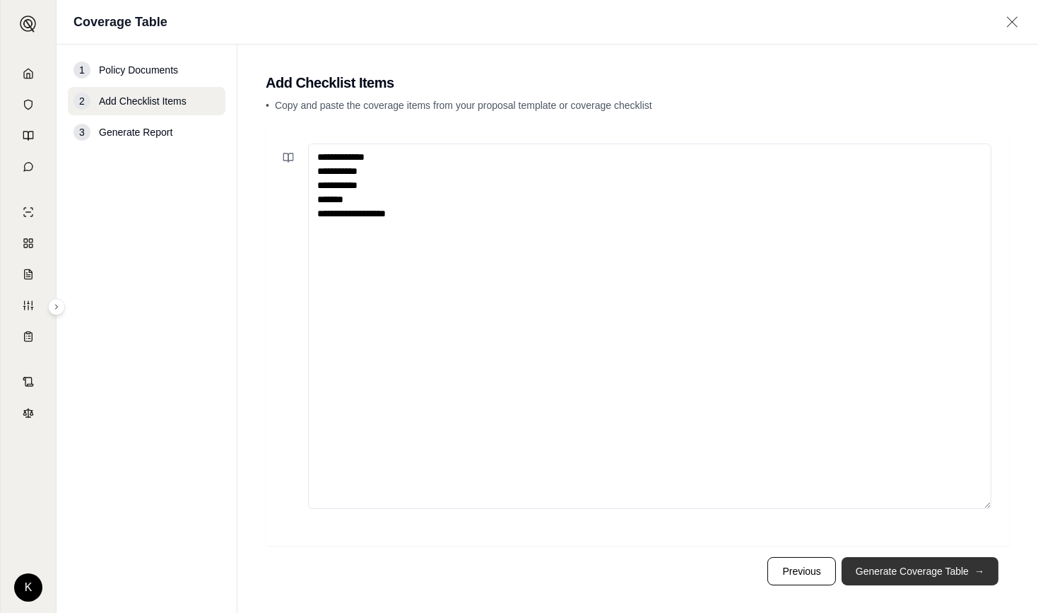
type textarea "**********"
click at [912, 565] on button "Generate Coverage Table →" at bounding box center [920, 571] width 157 height 28
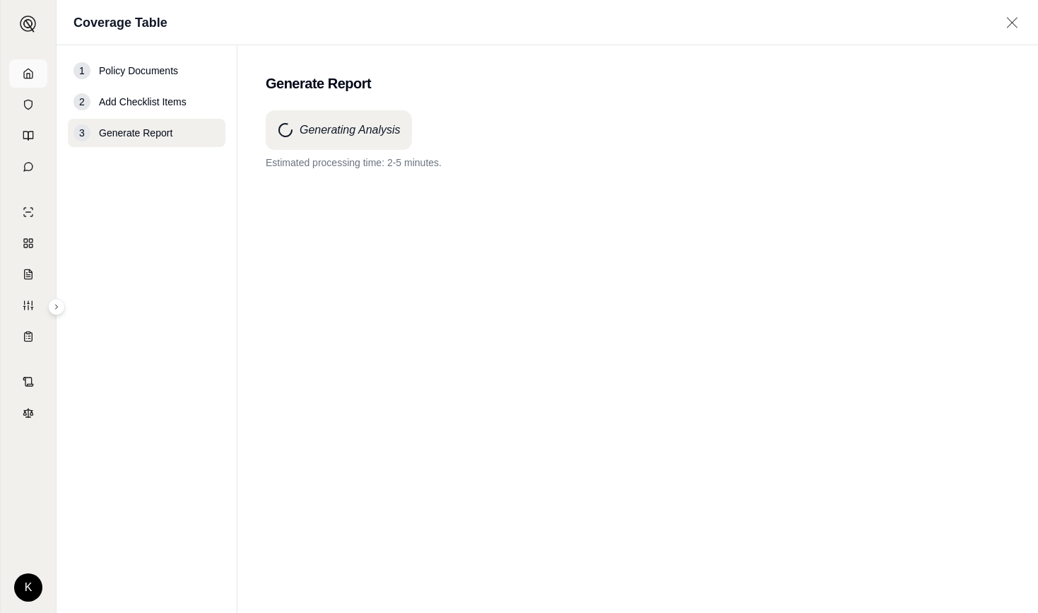
click at [25, 76] on icon at bounding box center [28, 73] width 11 height 11
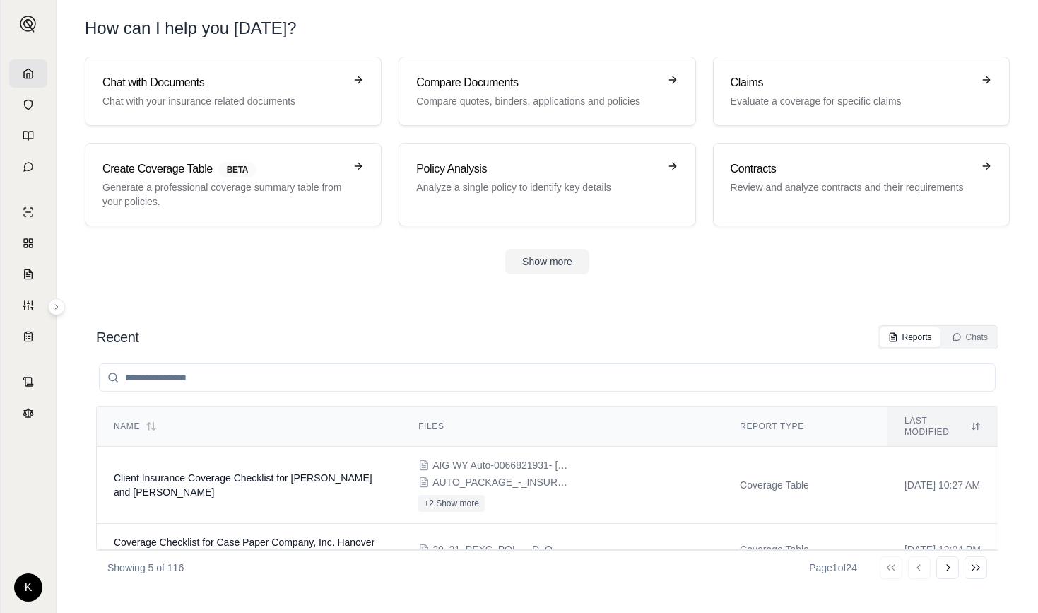
click at [270, 386] on input "search" at bounding box center [547, 377] width 897 height 28
click at [148, 371] on input "*********" at bounding box center [547, 377] width 897 height 28
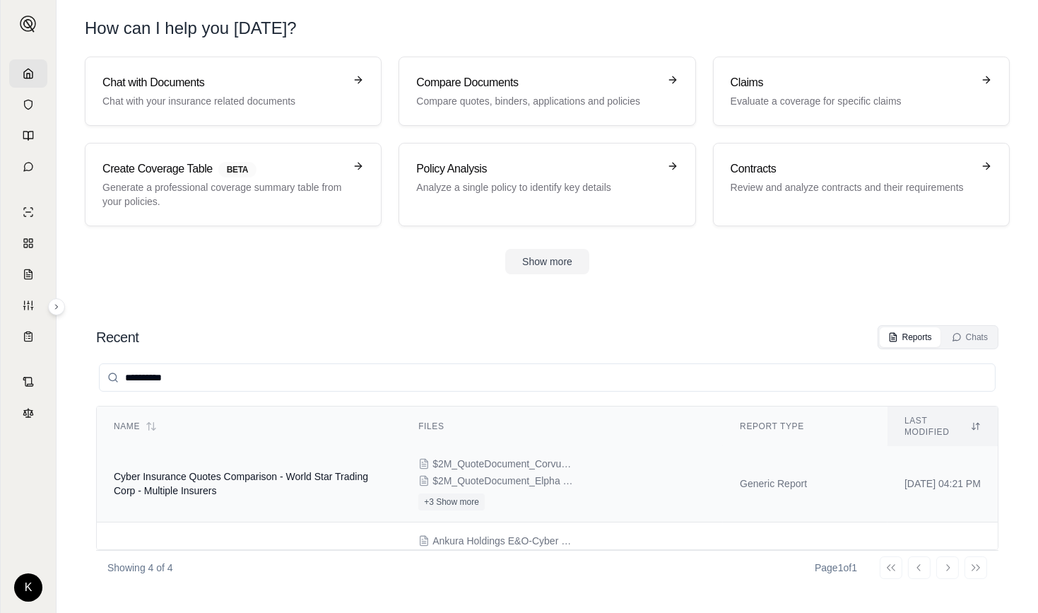
scroll to position [61, 0]
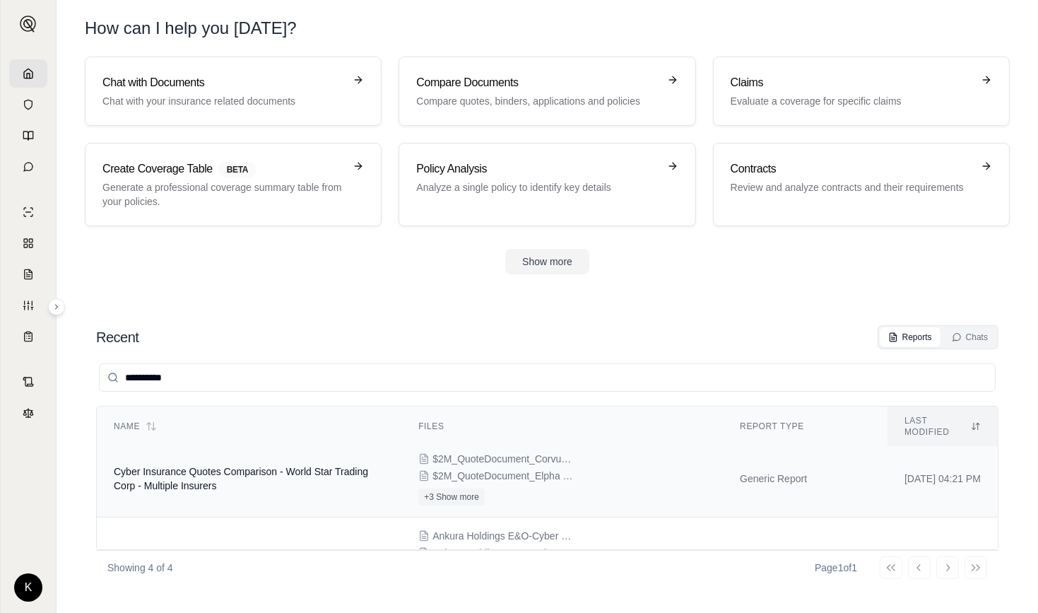
type input "**********"
click at [259, 464] on td "Cyber Insurance Quotes Comparison - World Star Trading Corp - Multiple Insurers" at bounding box center [249, 478] width 305 height 77
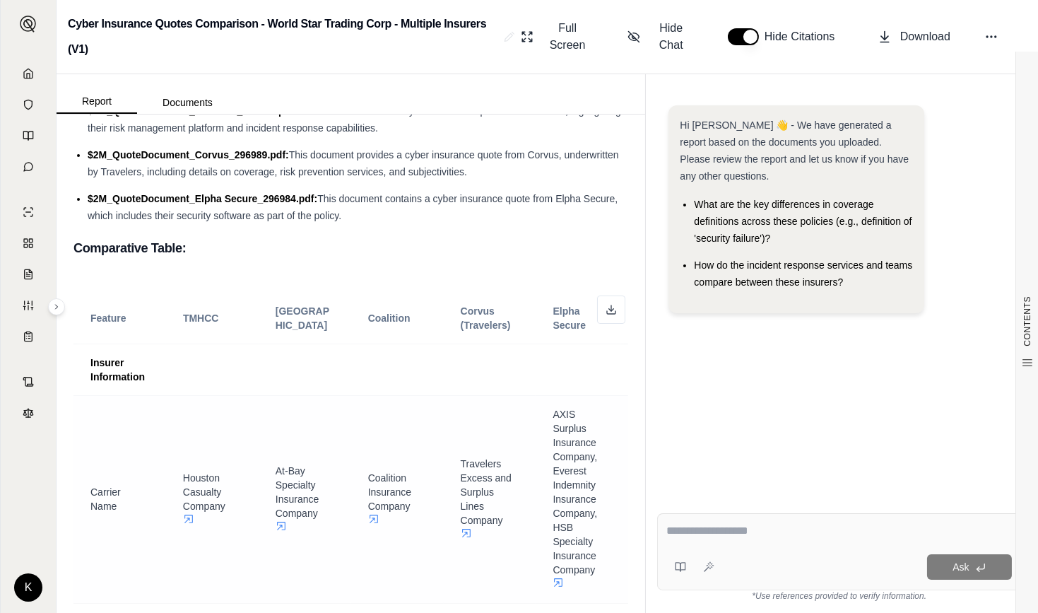
scroll to position [288, 0]
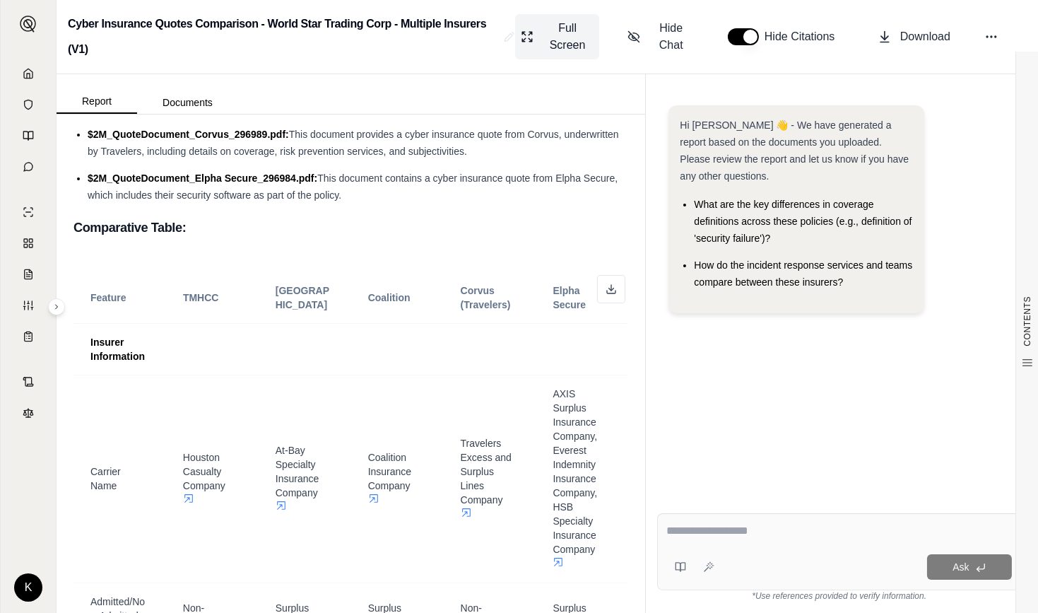
click at [562, 31] on span "Full Screen" at bounding box center [568, 37] width 52 height 34
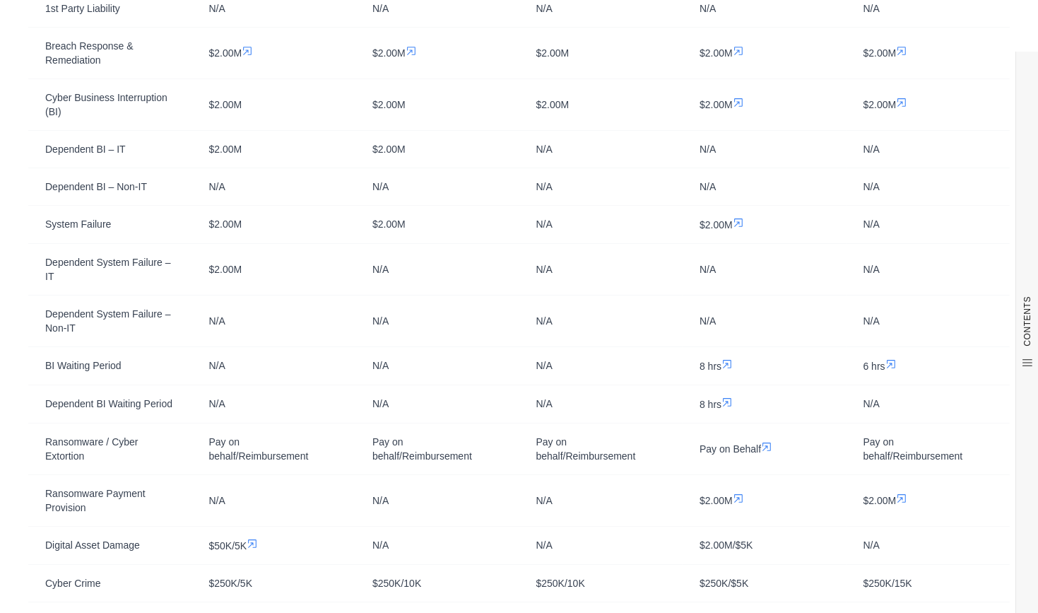
scroll to position [921, 0]
